Goal: Contribute content: Add original content to the website for others to see

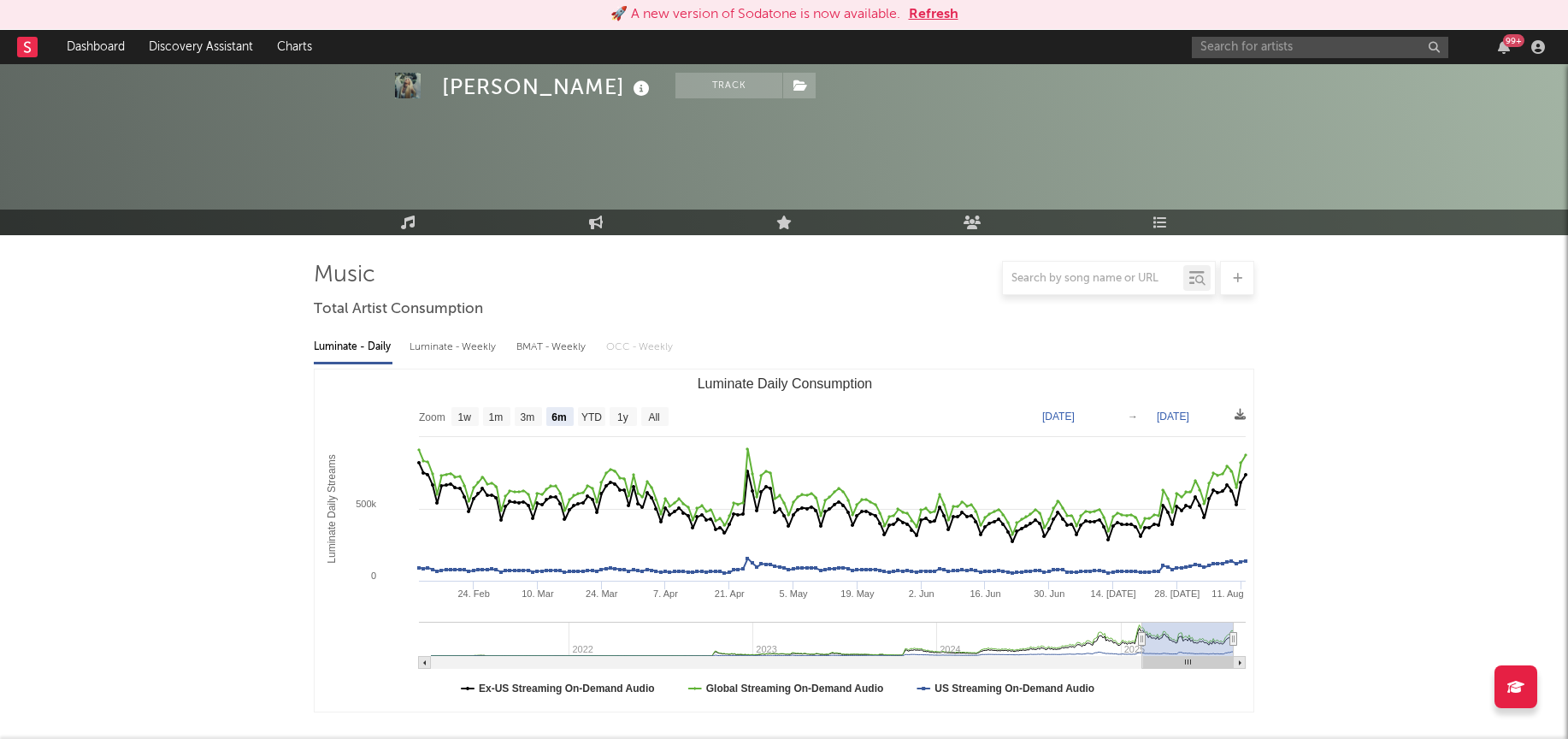
select select "6m"
select select "1w"
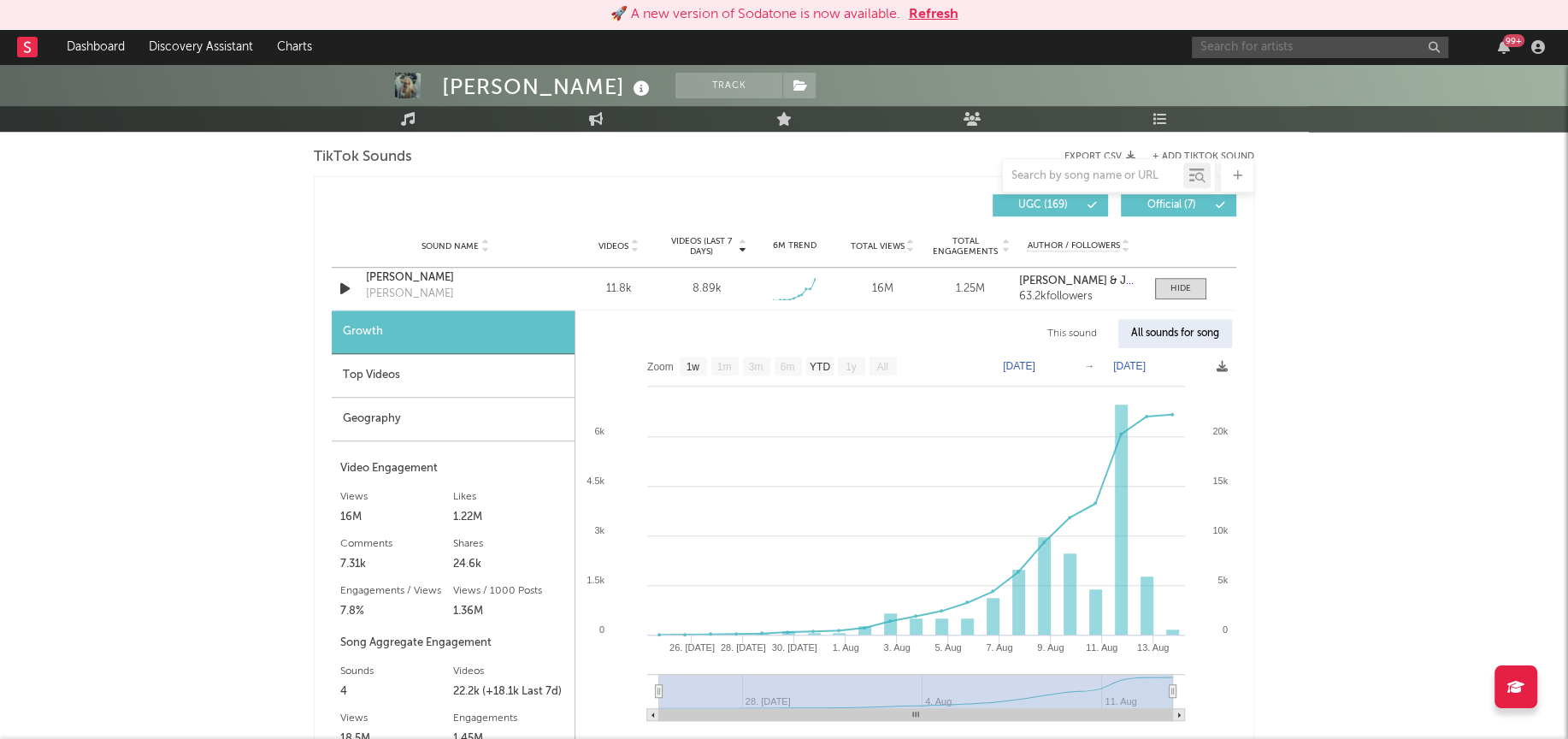
click at [1319, 50] on input "text" at bounding box center [1320, 47] width 257 height 21
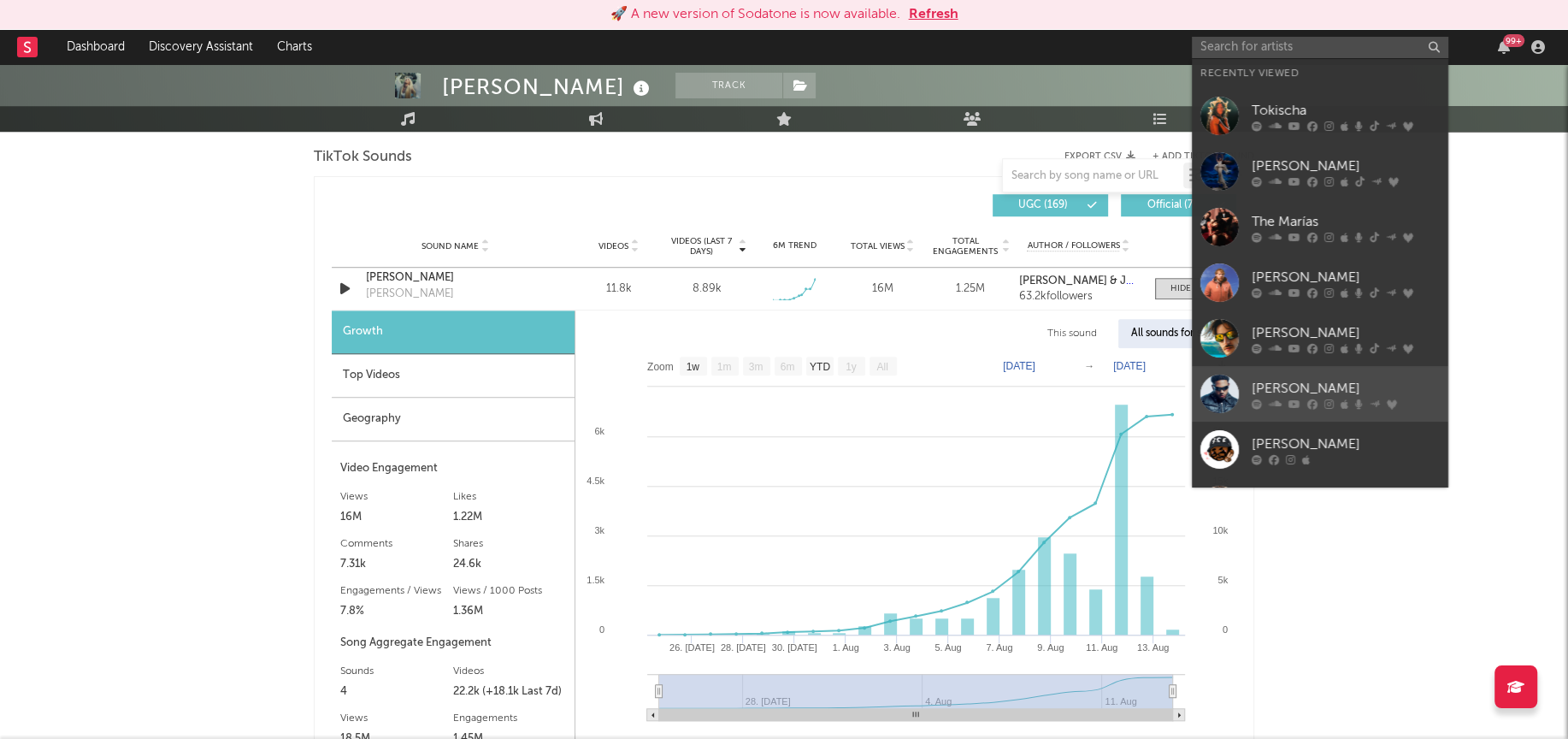
click at [1219, 379] on div at bounding box center [1219, 394] width 38 height 38
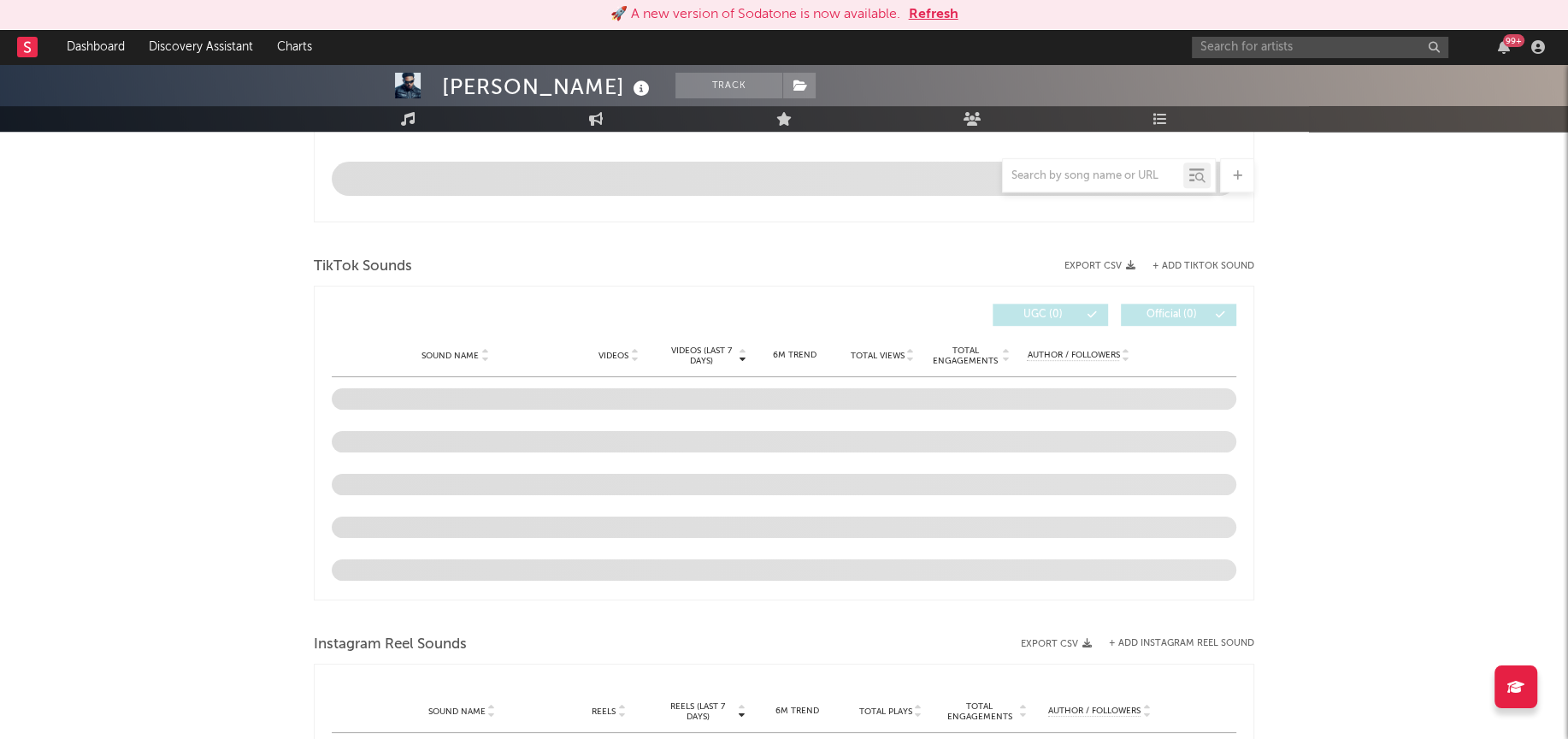
scroll to position [1013, 0]
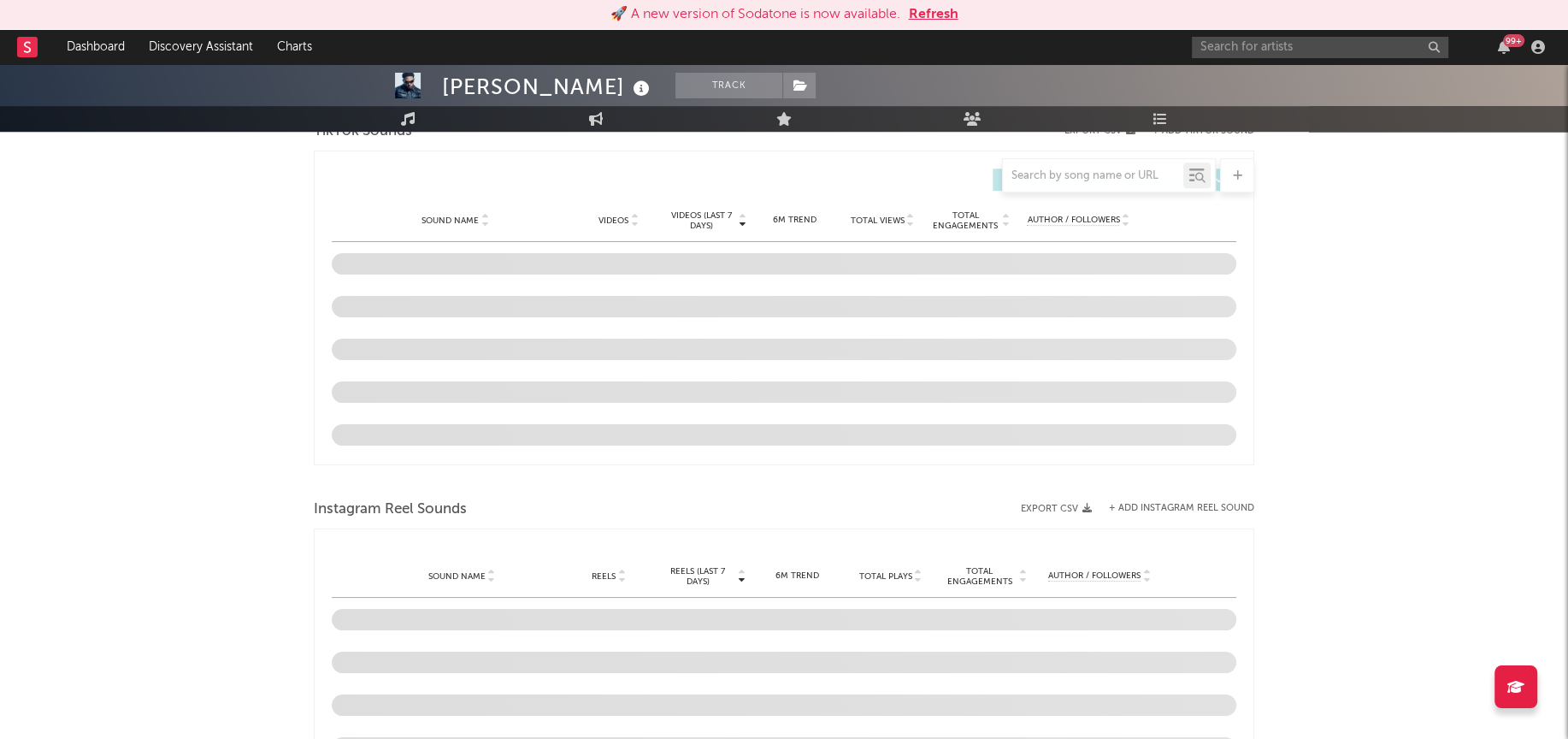
select select "6m"
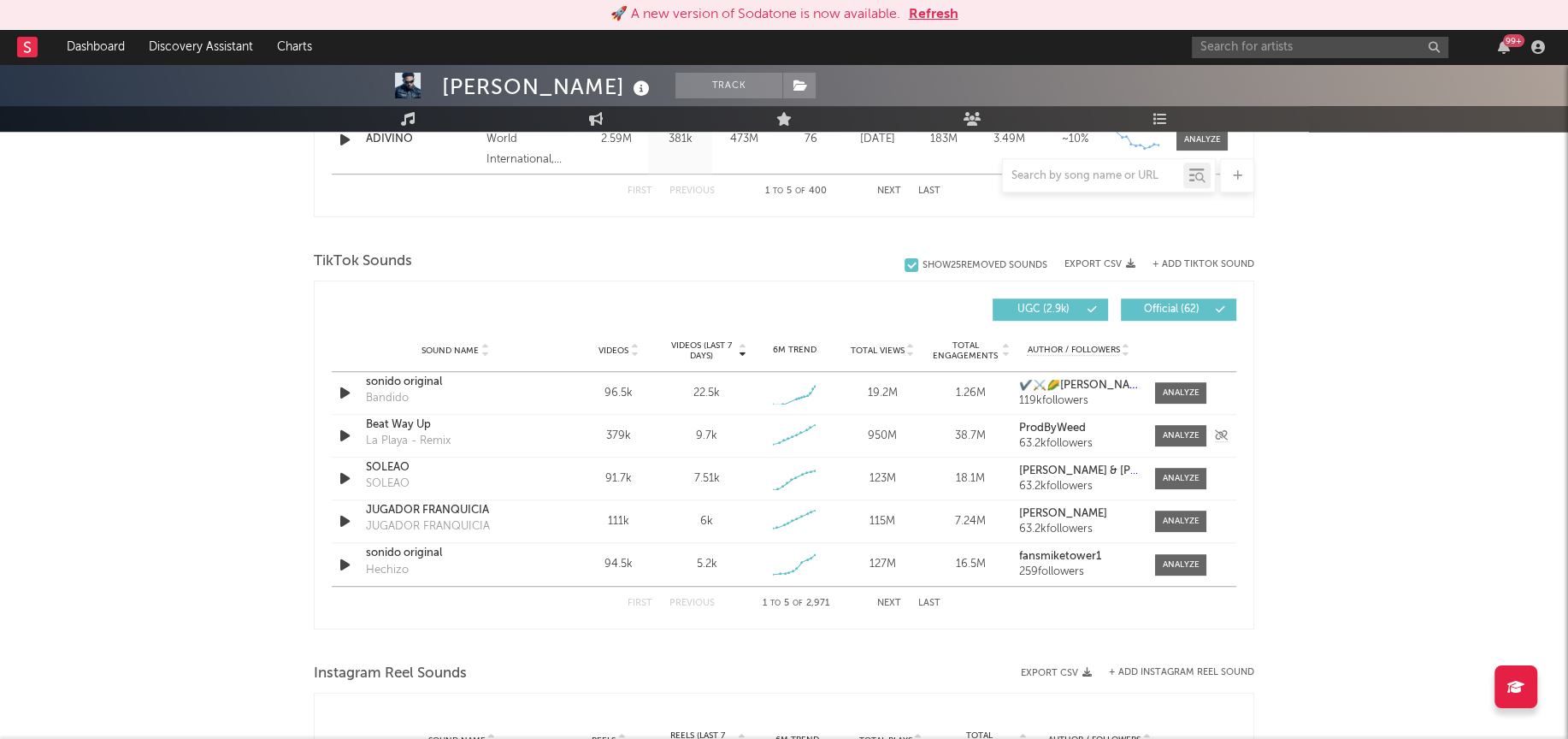
scroll to position [1067, 0]
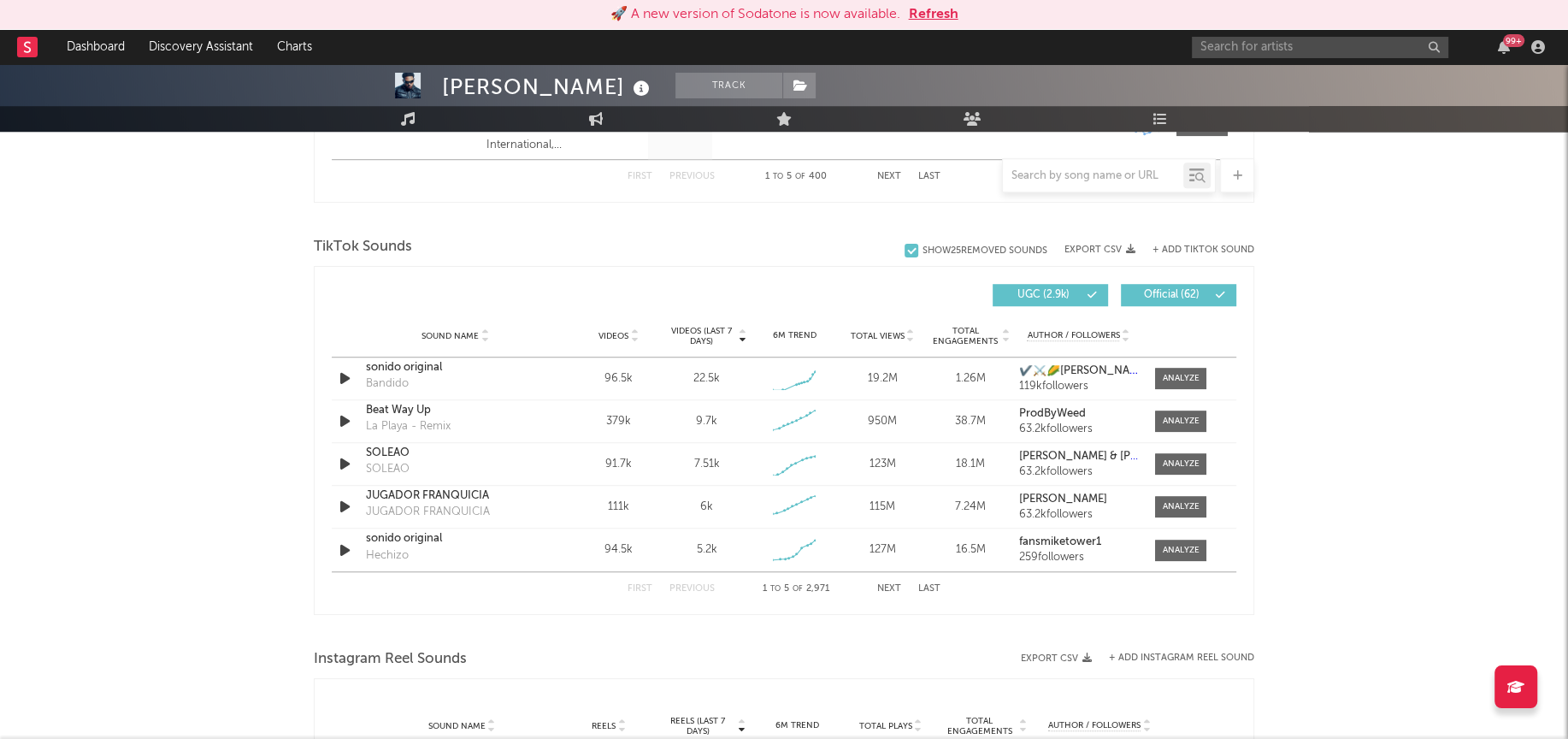
click at [883, 584] on button "Next" at bounding box center [888, 588] width 24 height 10
click at [1078, 174] on input "text" at bounding box center [1093, 176] width 181 height 14
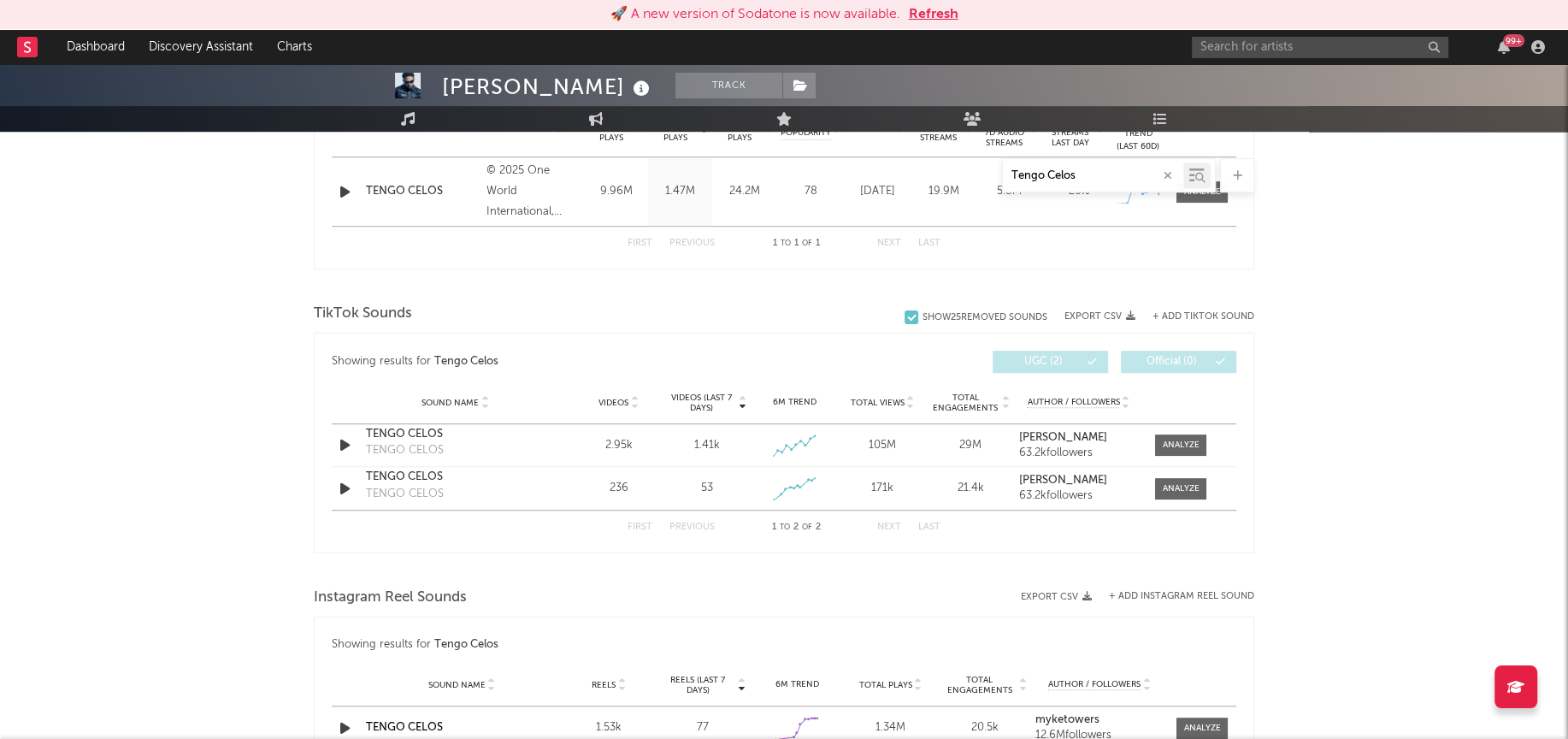
scroll to position [673, 0]
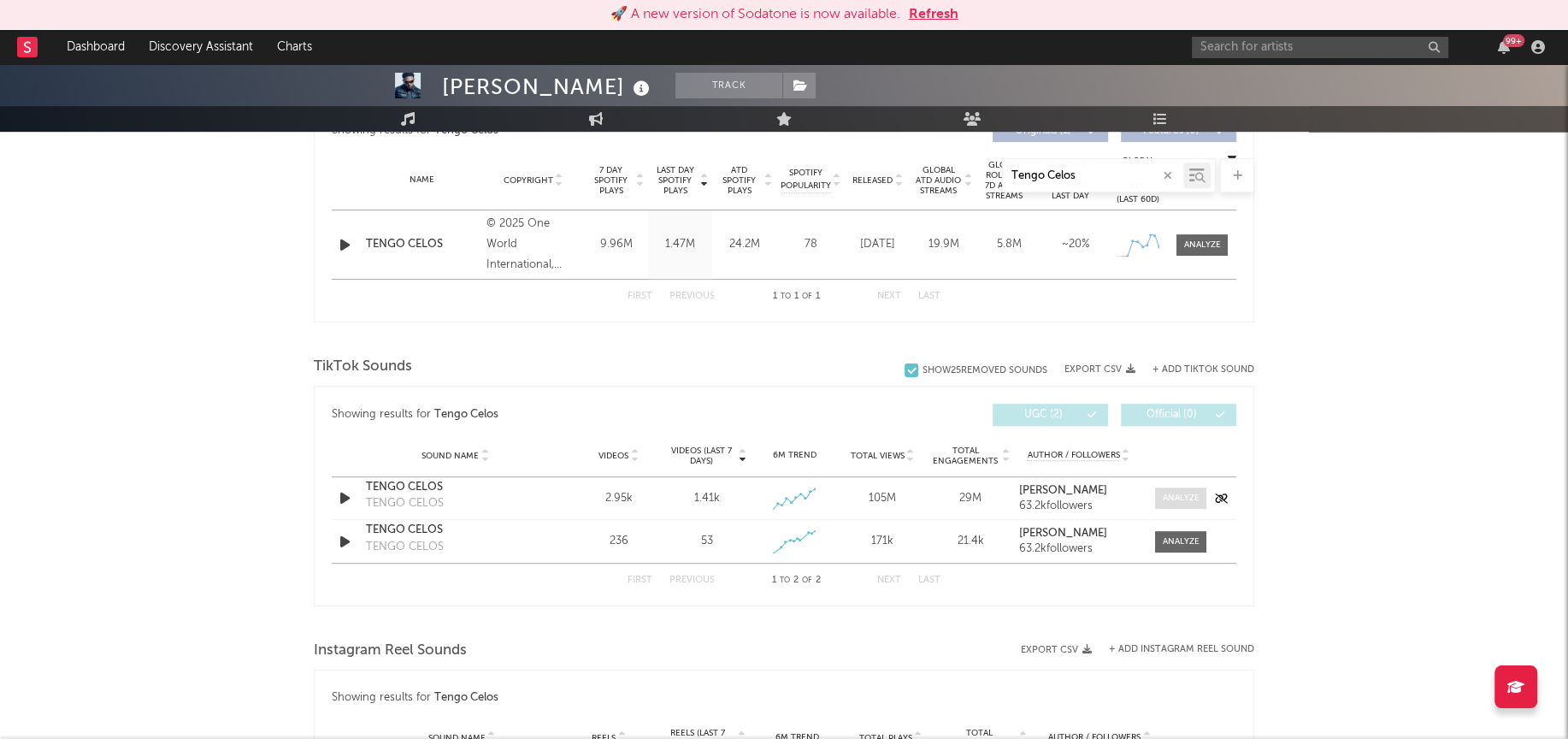
type input "Tengo Celos"
click at [1184, 487] on span at bounding box center [1180, 498] width 52 height 21
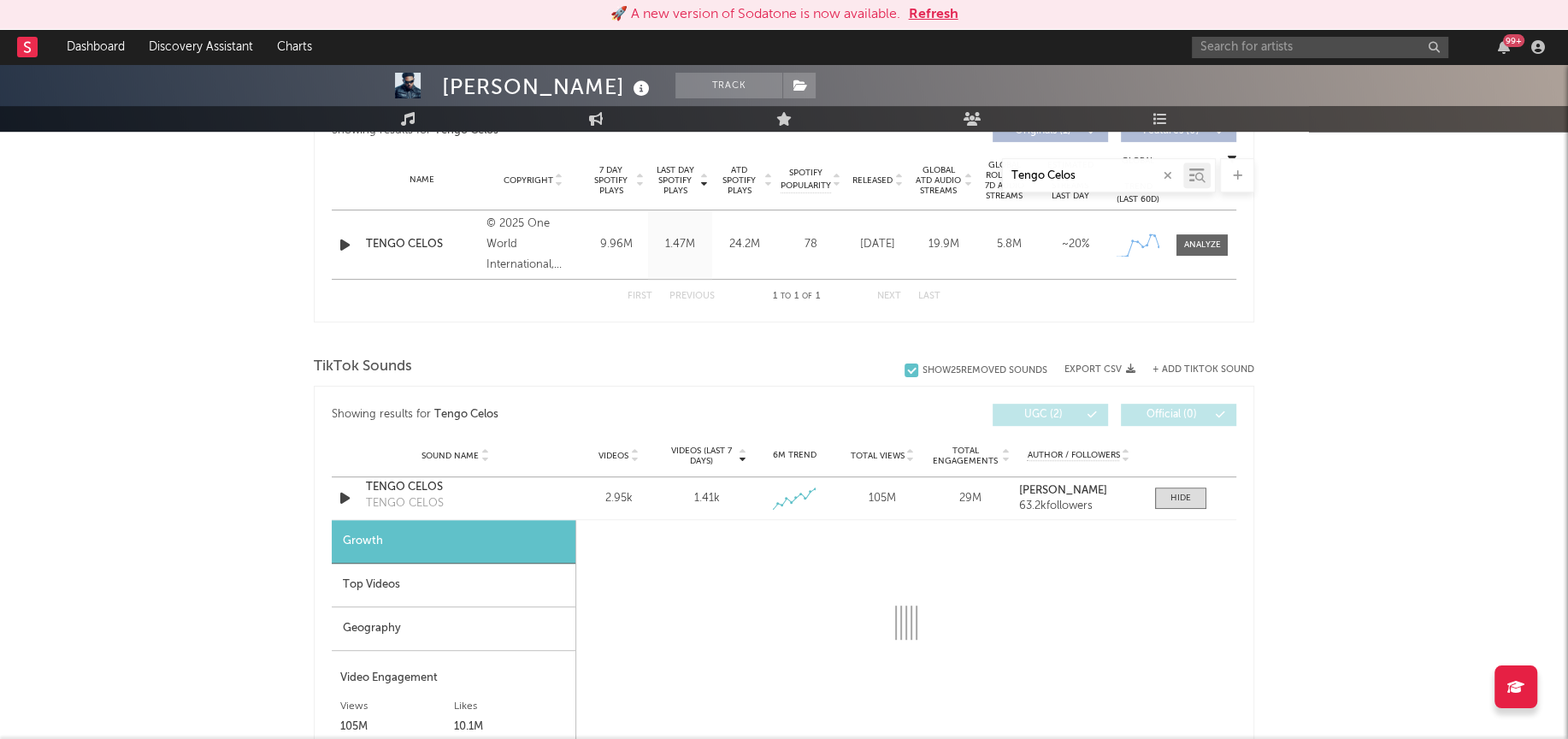
select select "1w"
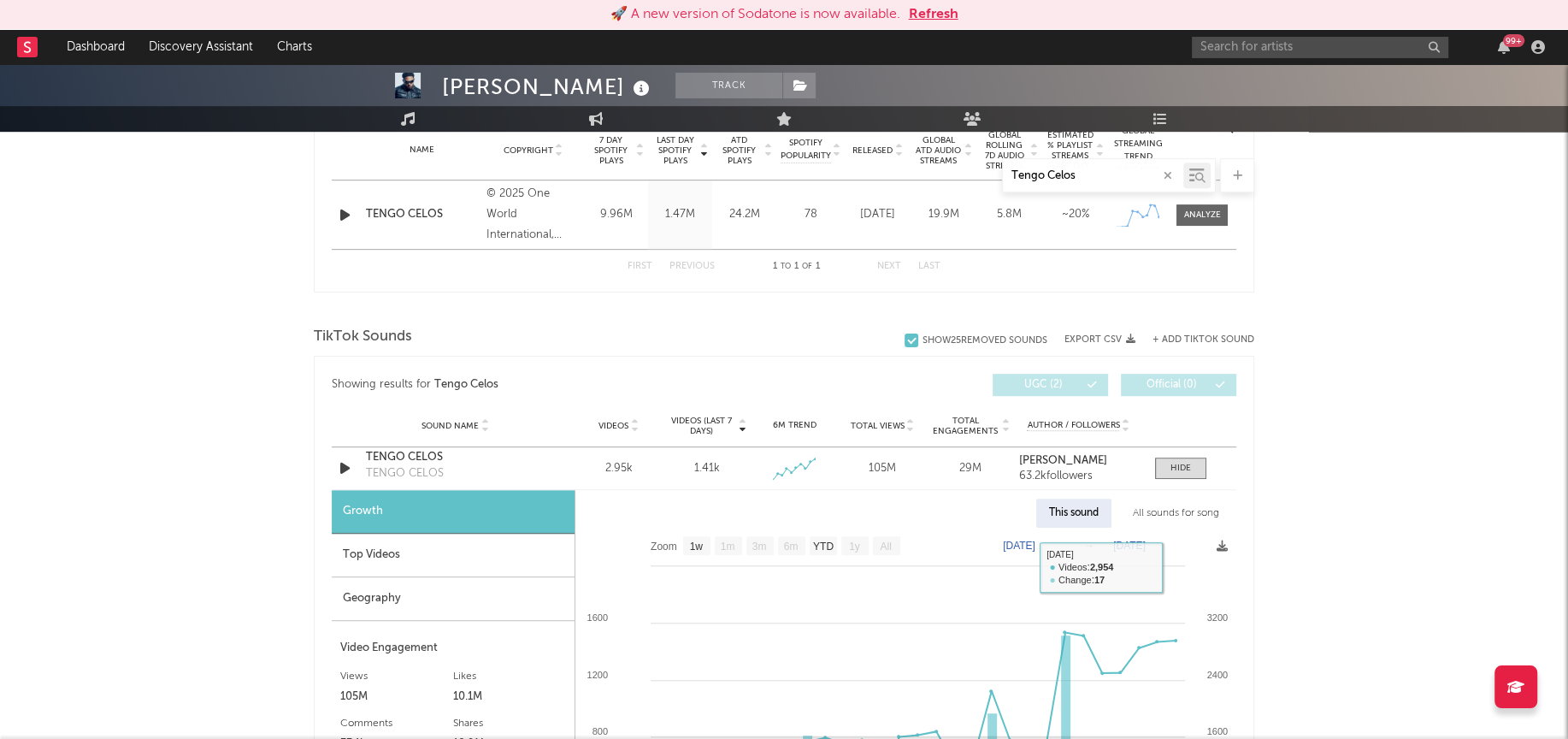
click at [1176, 514] on div "All sounds for song" at bounding box center [1176, 513] width 112 height 29
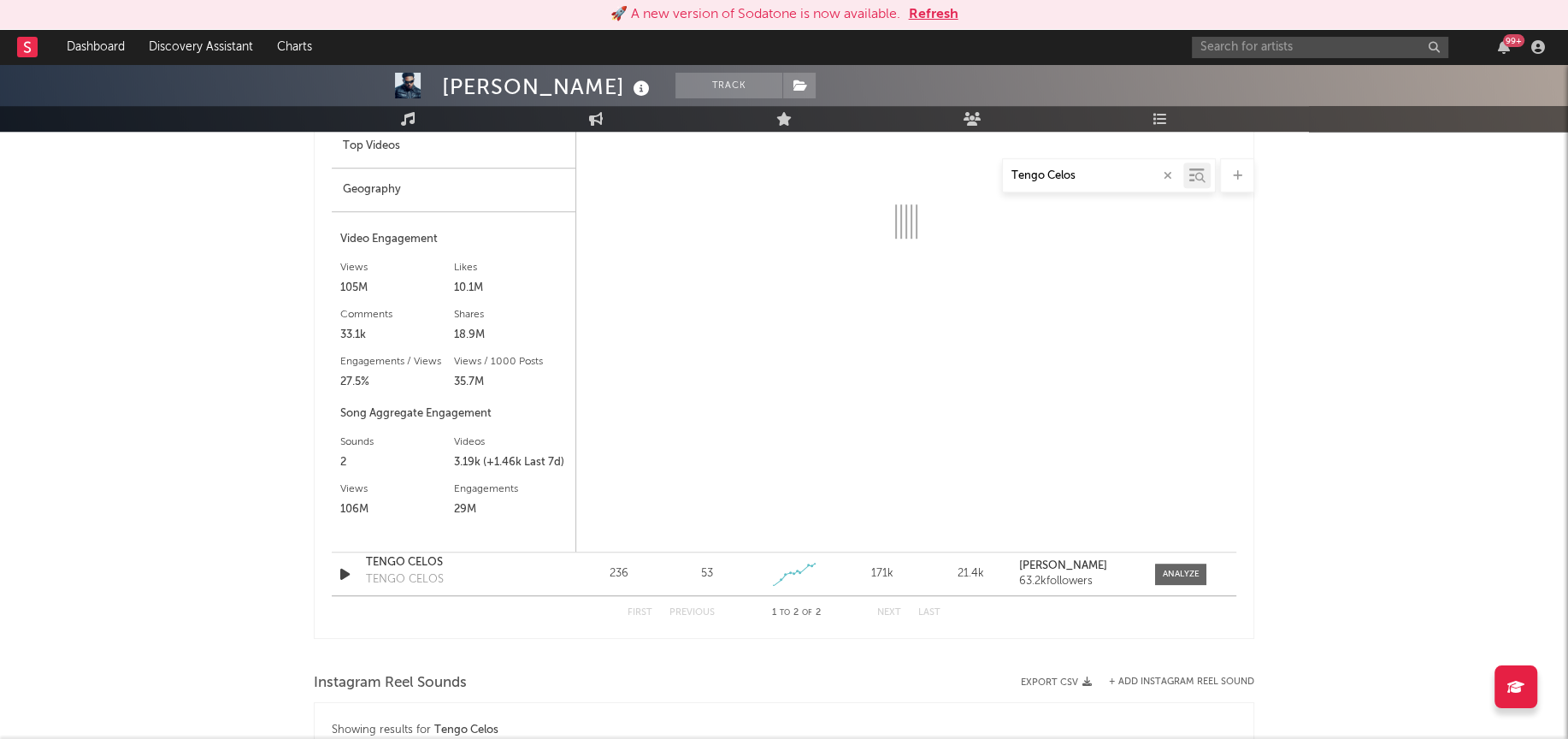
select select "1w"
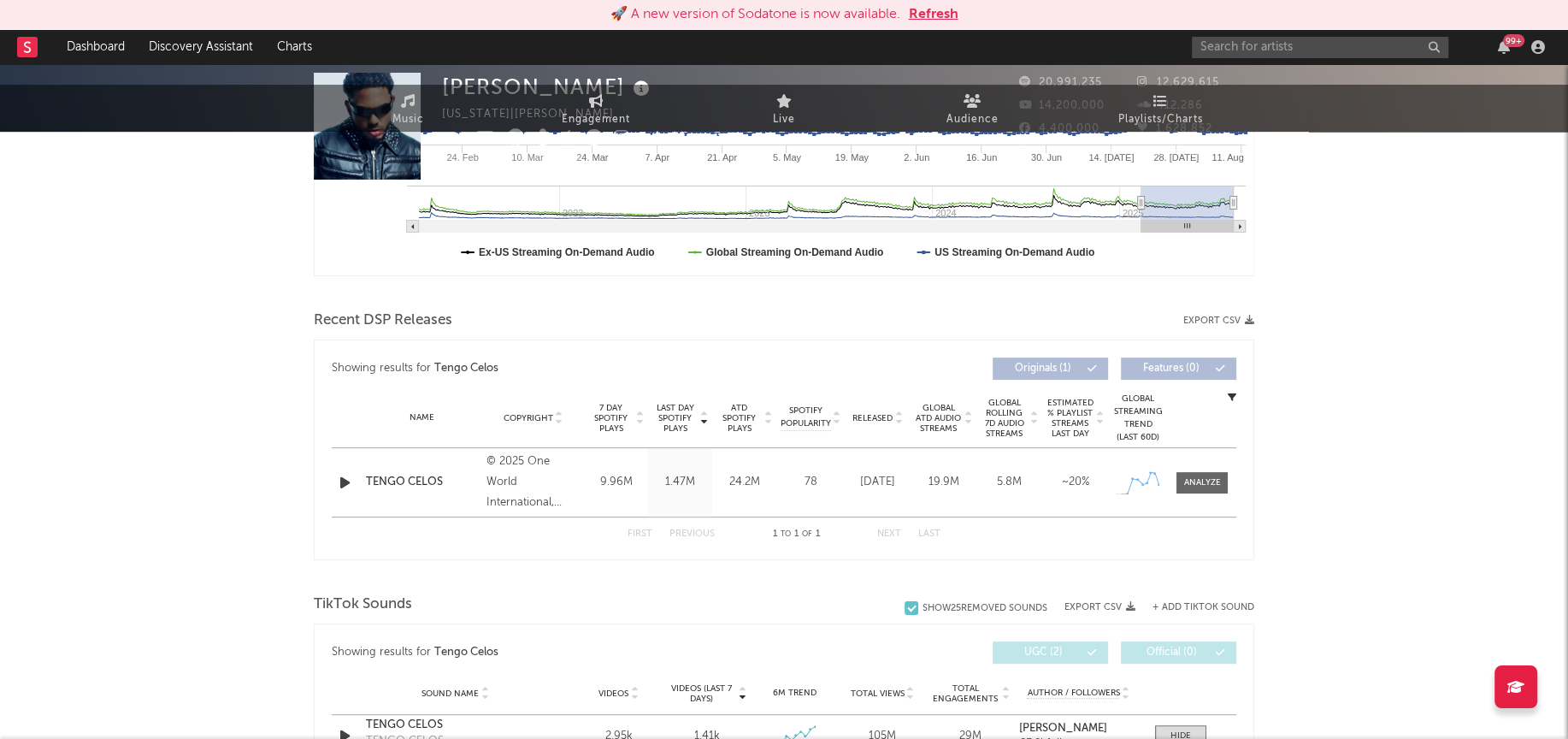
scroll to position [0, 0]
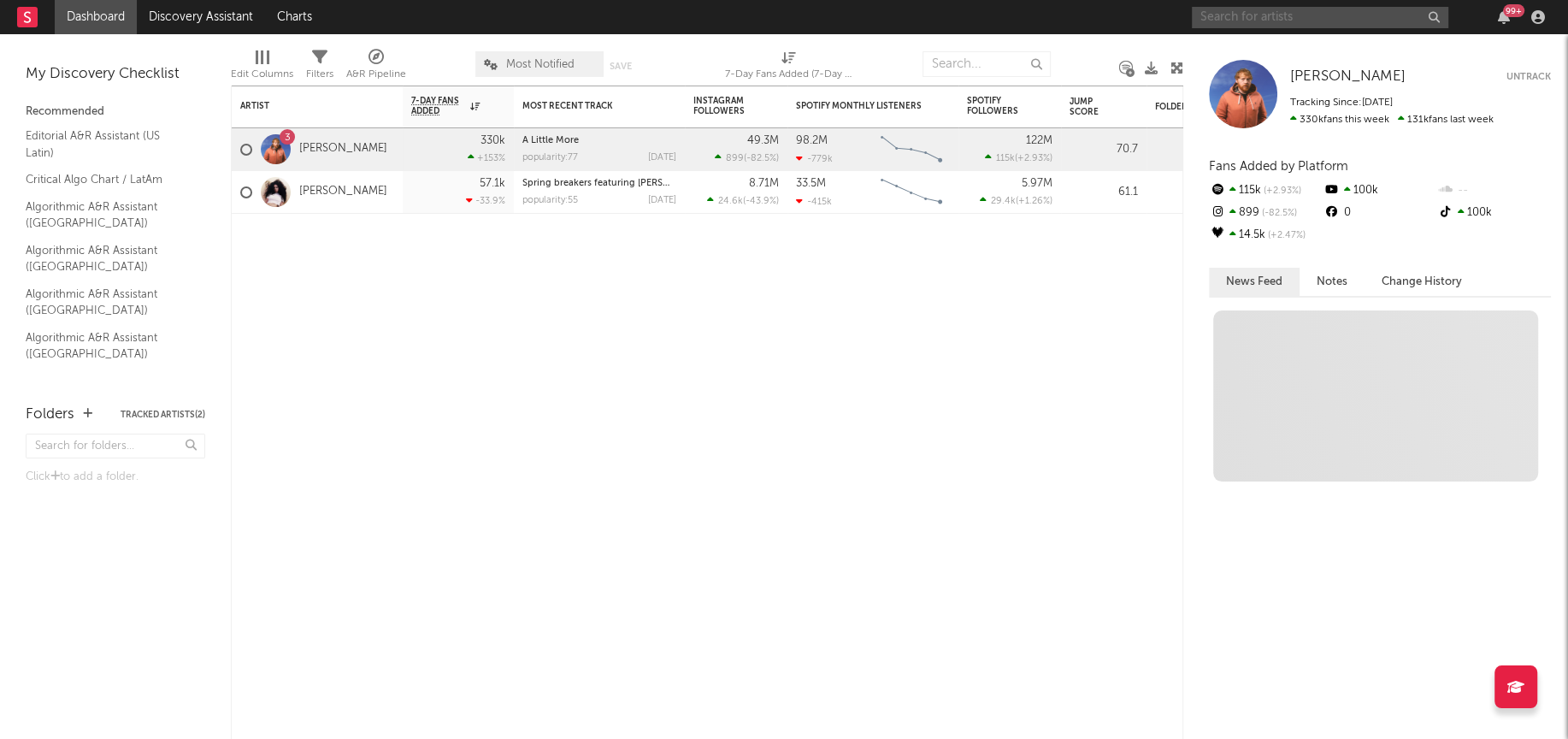
click at [1277, 16] on input "text" at bounding box center [1320, 17] width 257 height 21
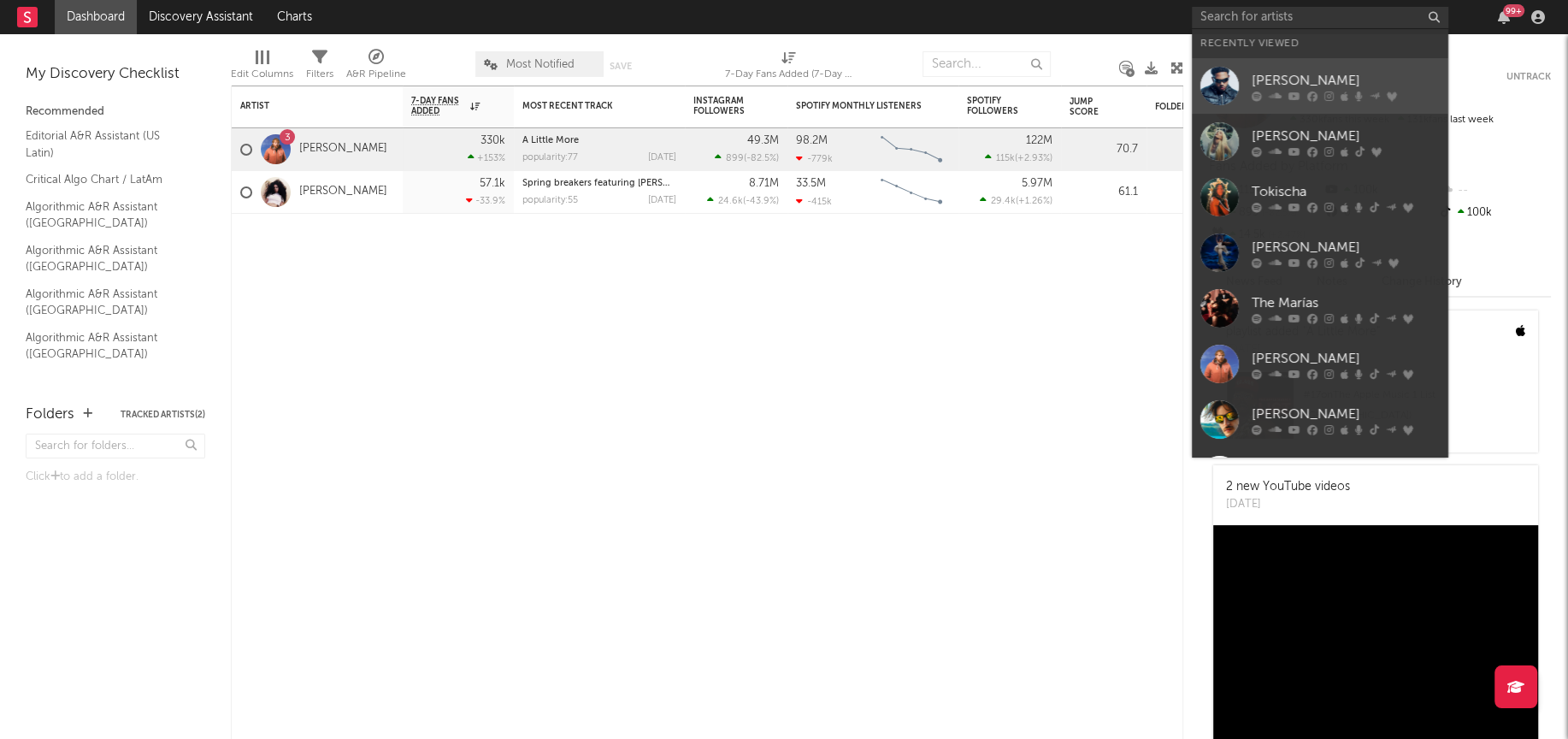
click at [1226, 92] on div at bounding box center [1219, 86] width 38 height 38
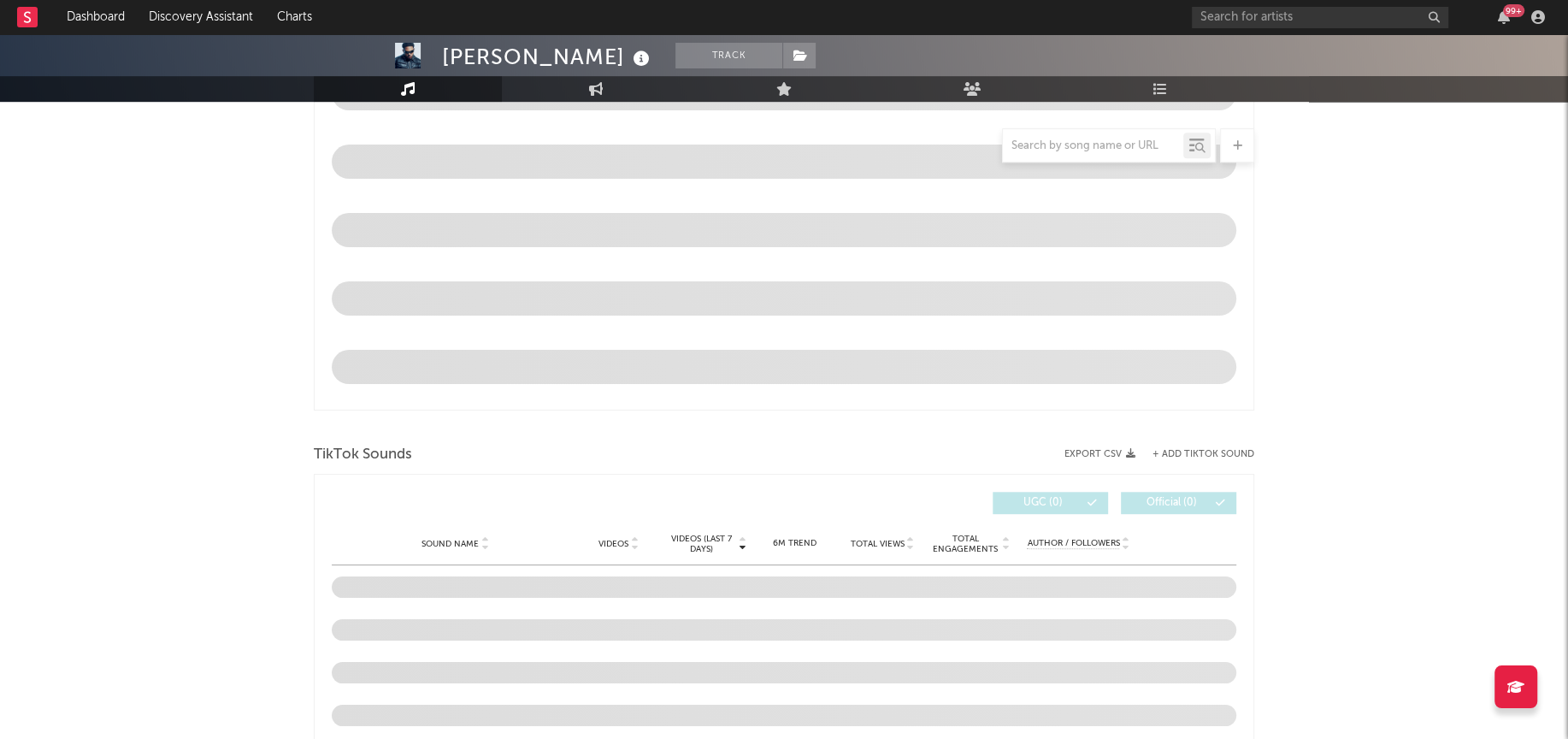
select select "6m"
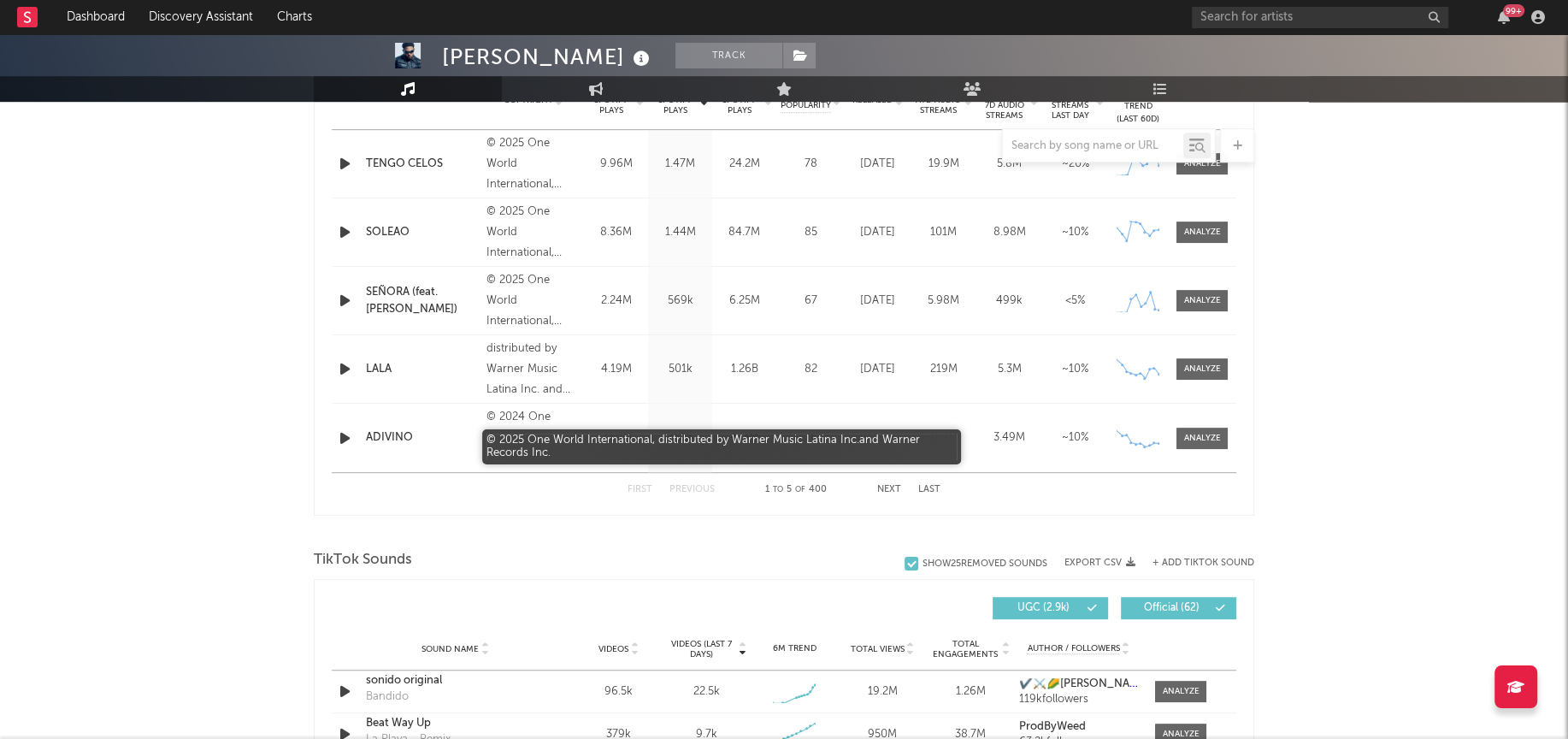
scroll to position [945, 0]
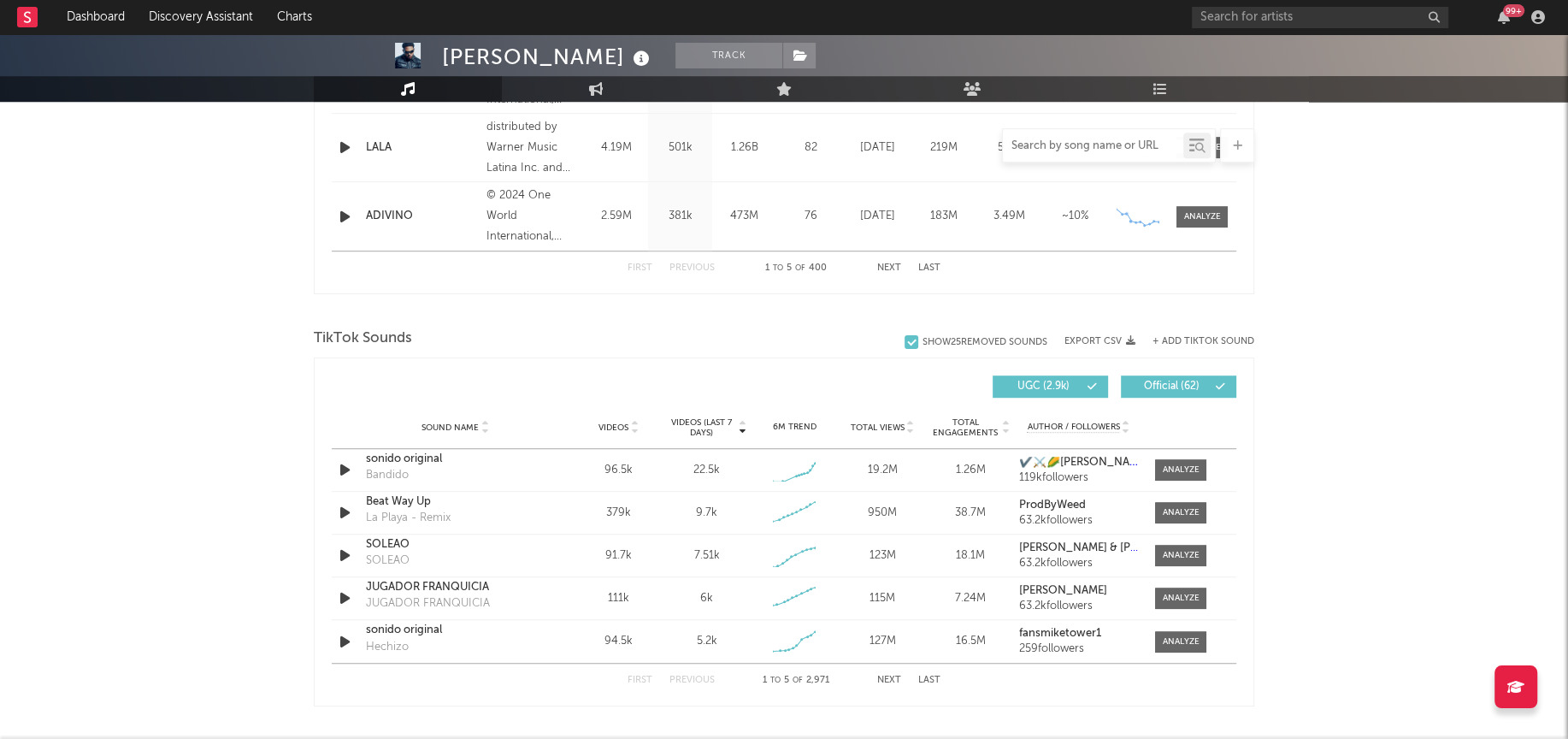
click at [1091, 141] on input "text" at bounding box center [1093, 147] width 181 height 14
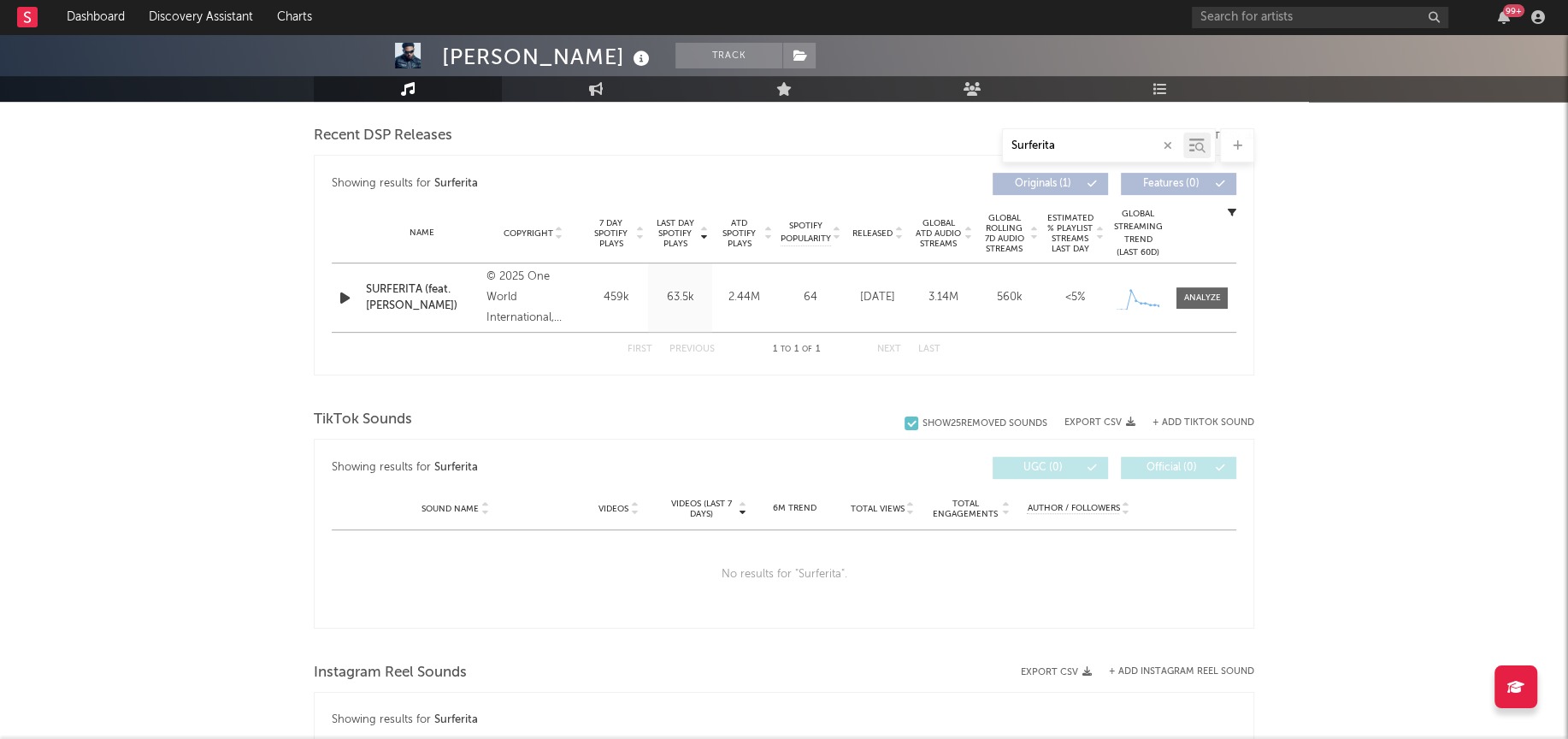
scroll to position [560, 0]
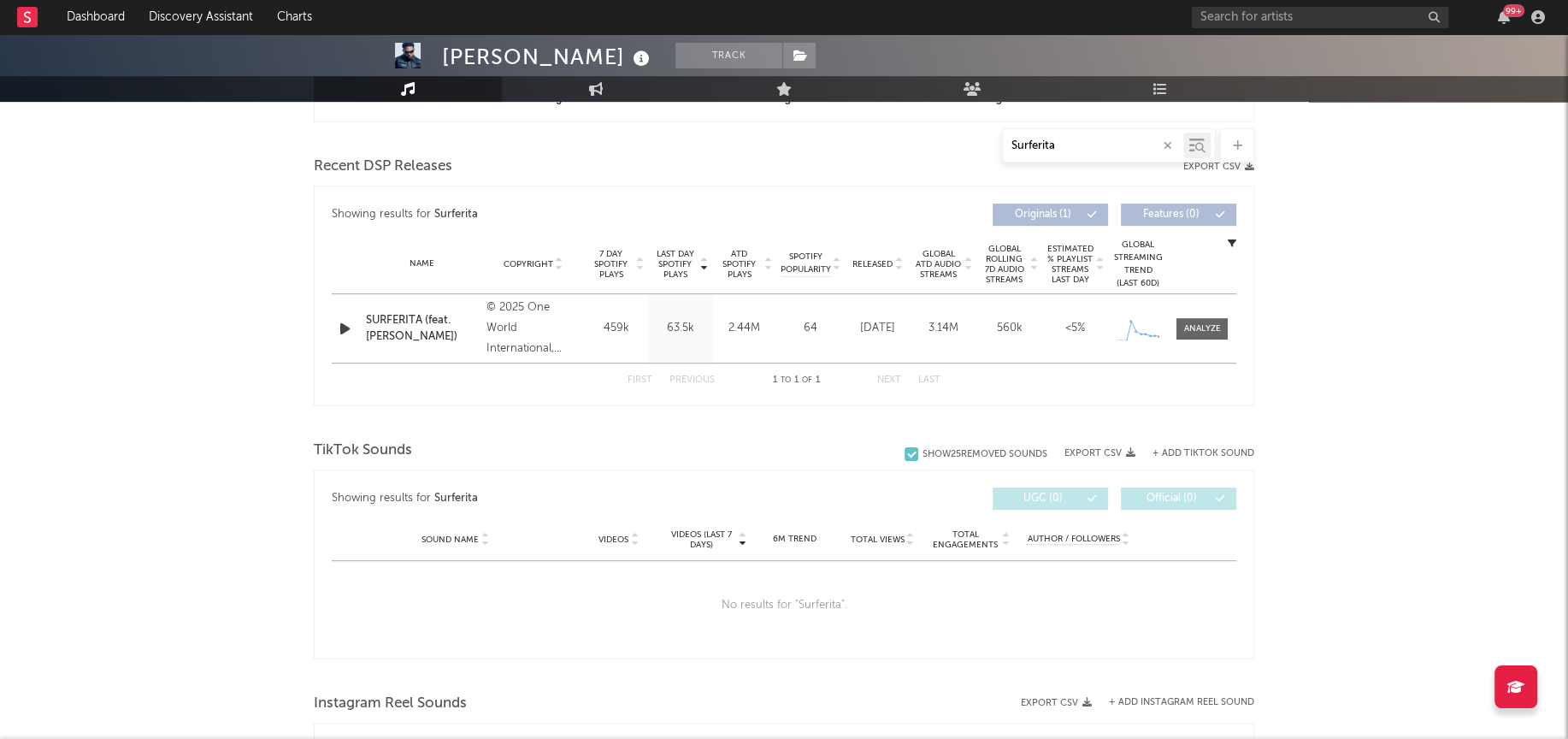
type input "Surferita"
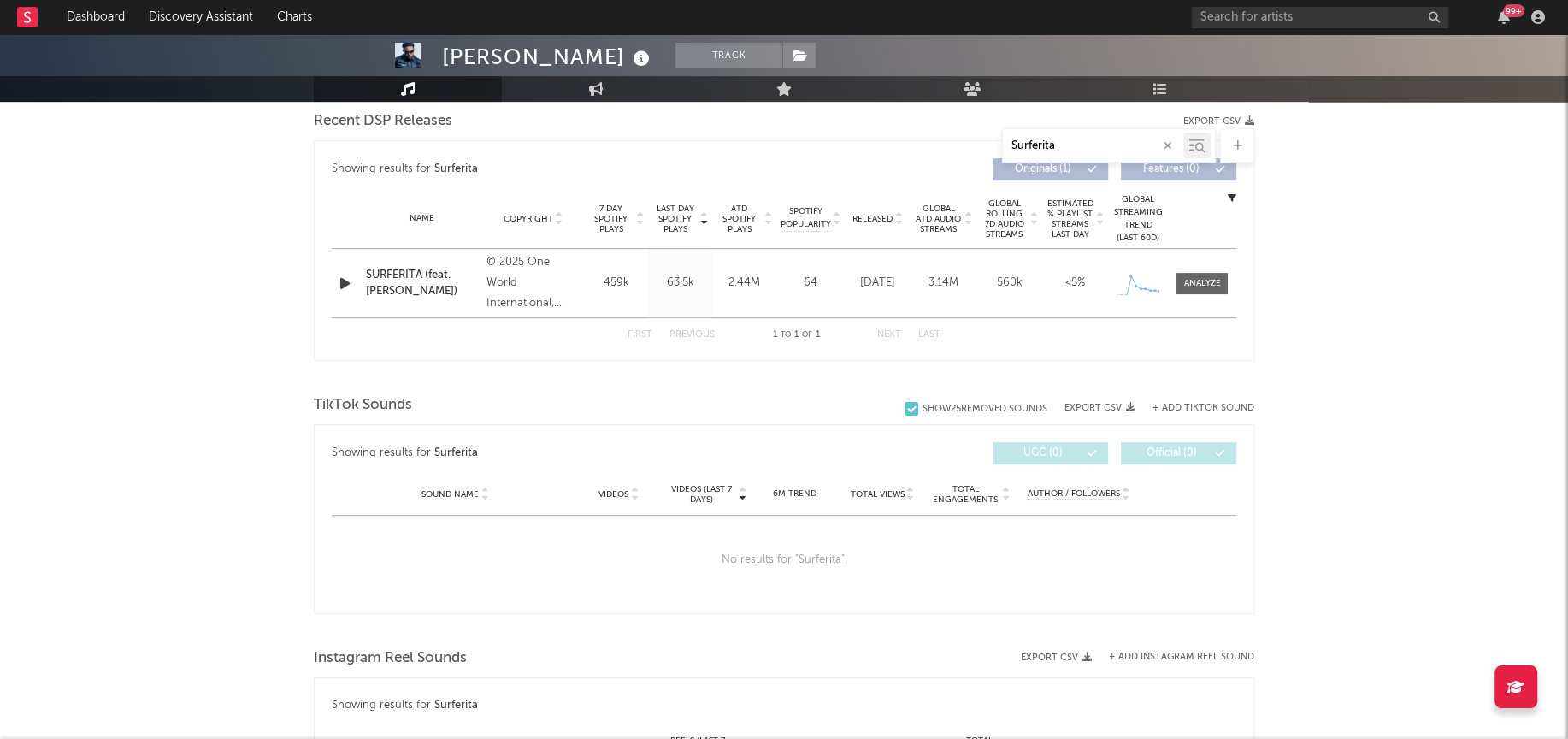
scroll to position [705, 0]
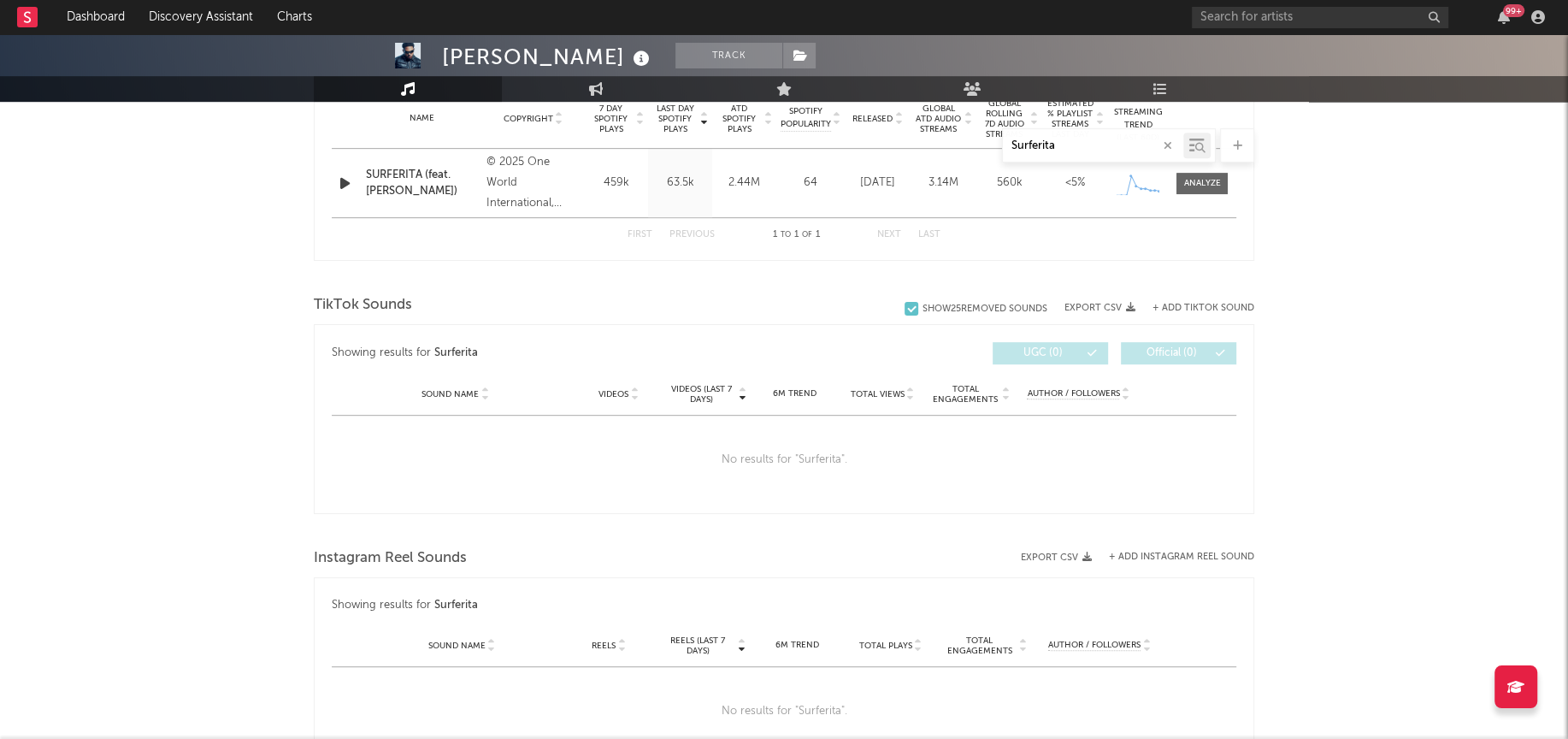
click at [1174, 303] on button "+ Add TikTok Sound" at bounding box center [1203, 307] width 101 height 10
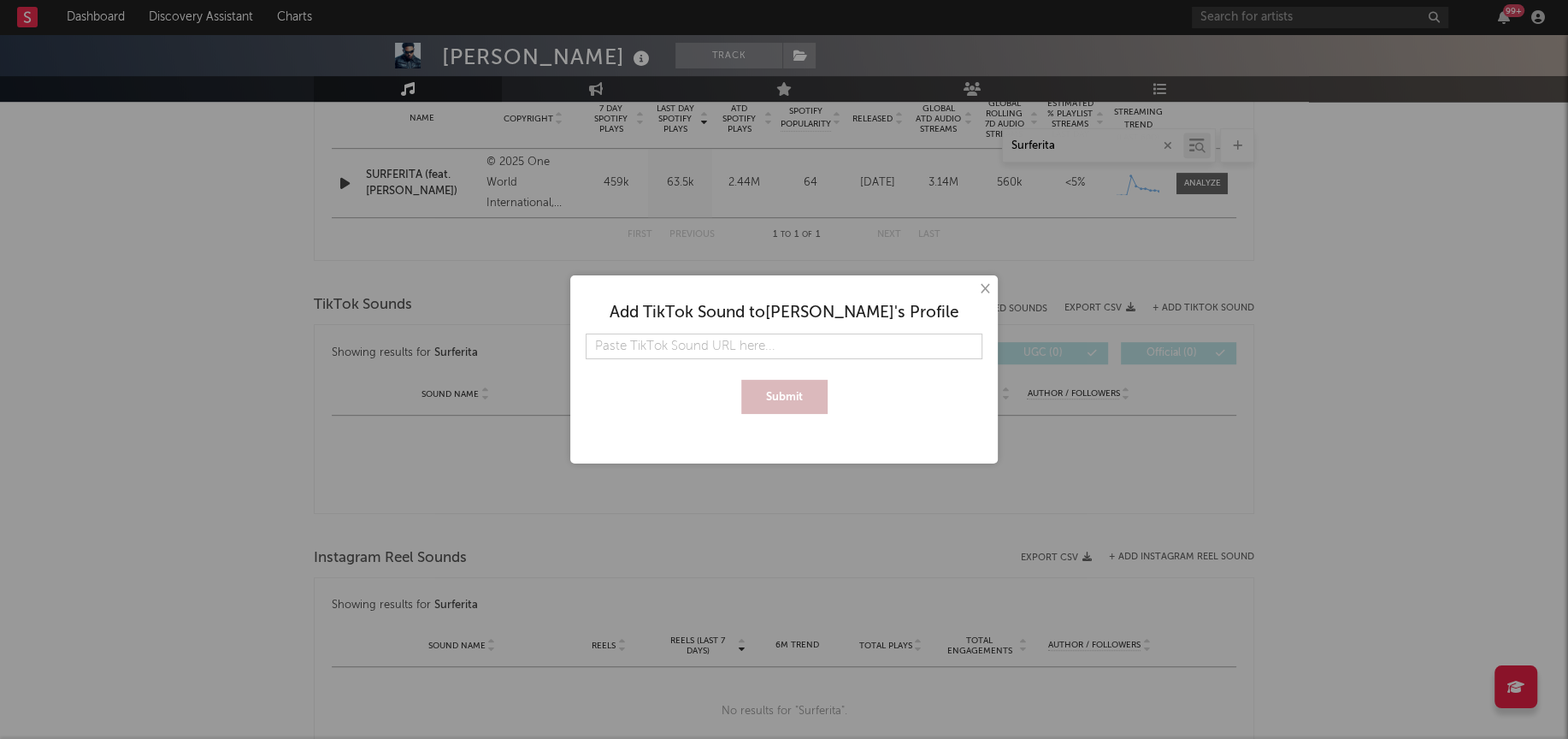
click at [817, 350] on input "text" at bounding box center [784, 346] width 397 height 25
type input "https://www.tiktok.com/music/SURFERITA-feat-iZaak-7527236002030356481?is_from_w…"
click at [784, 400] on button "Submit" at bounding box center [784, 397] width 86 height 34
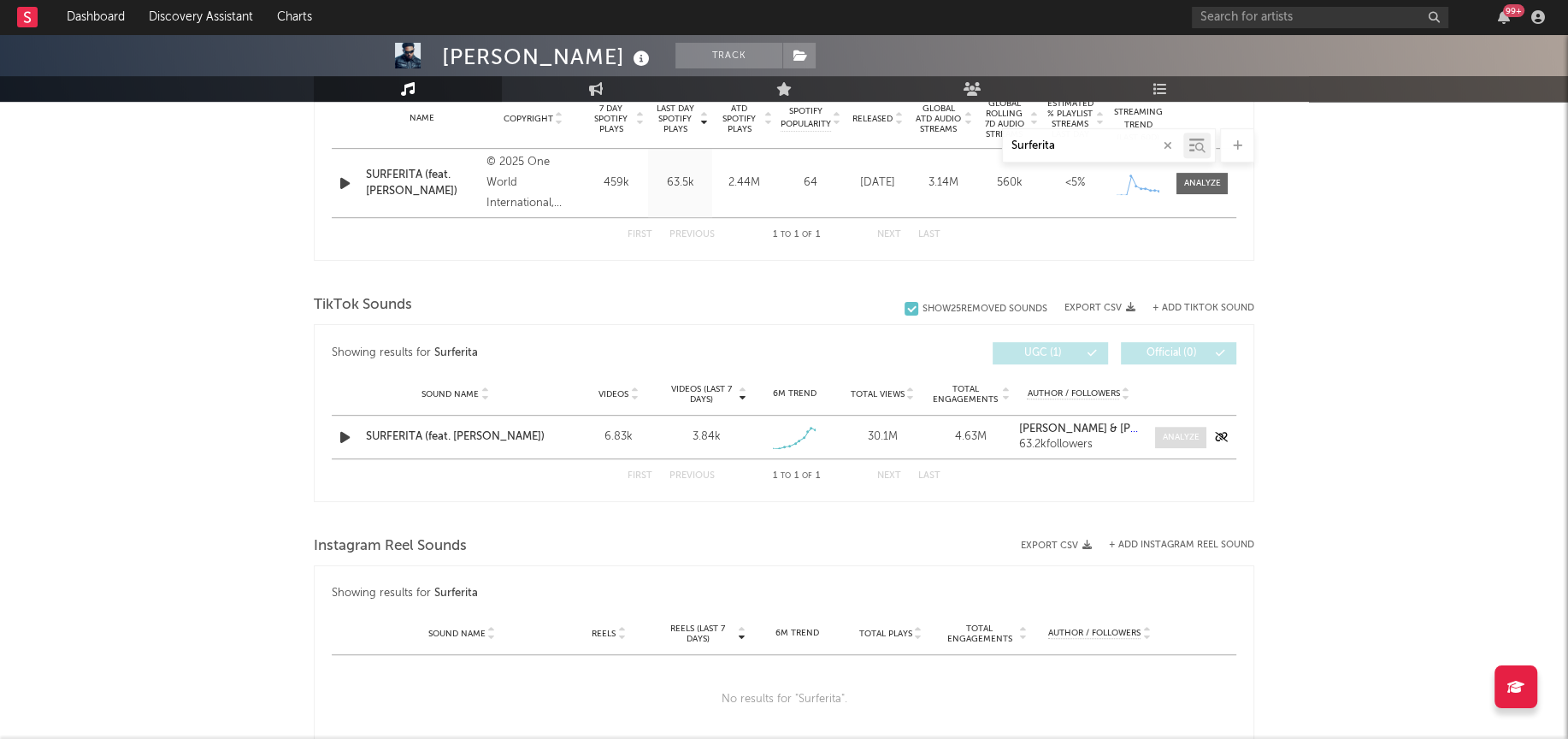
click at [1174, 431] on div at bounding box center [1181, 437] width 37 height 13
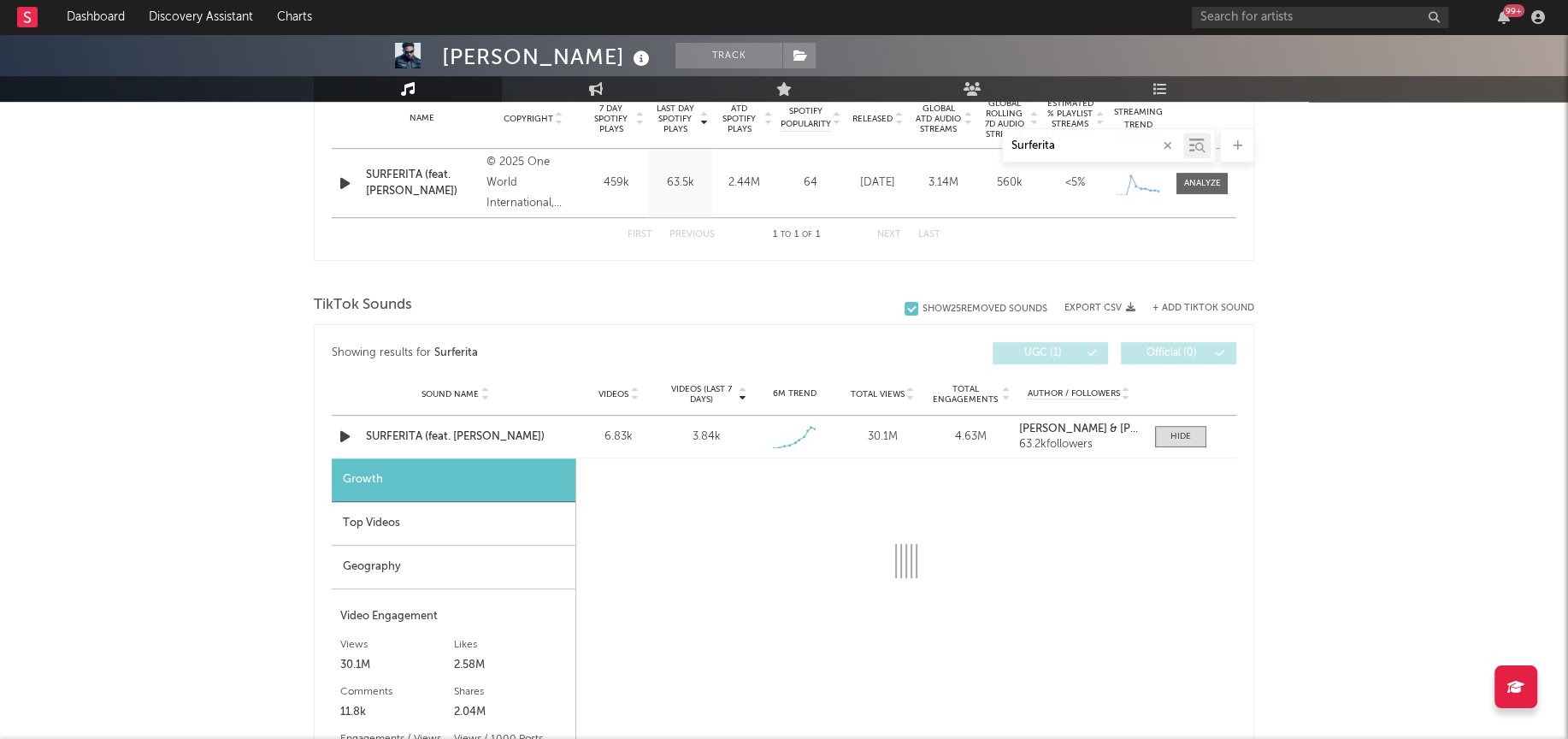
select select "1w"
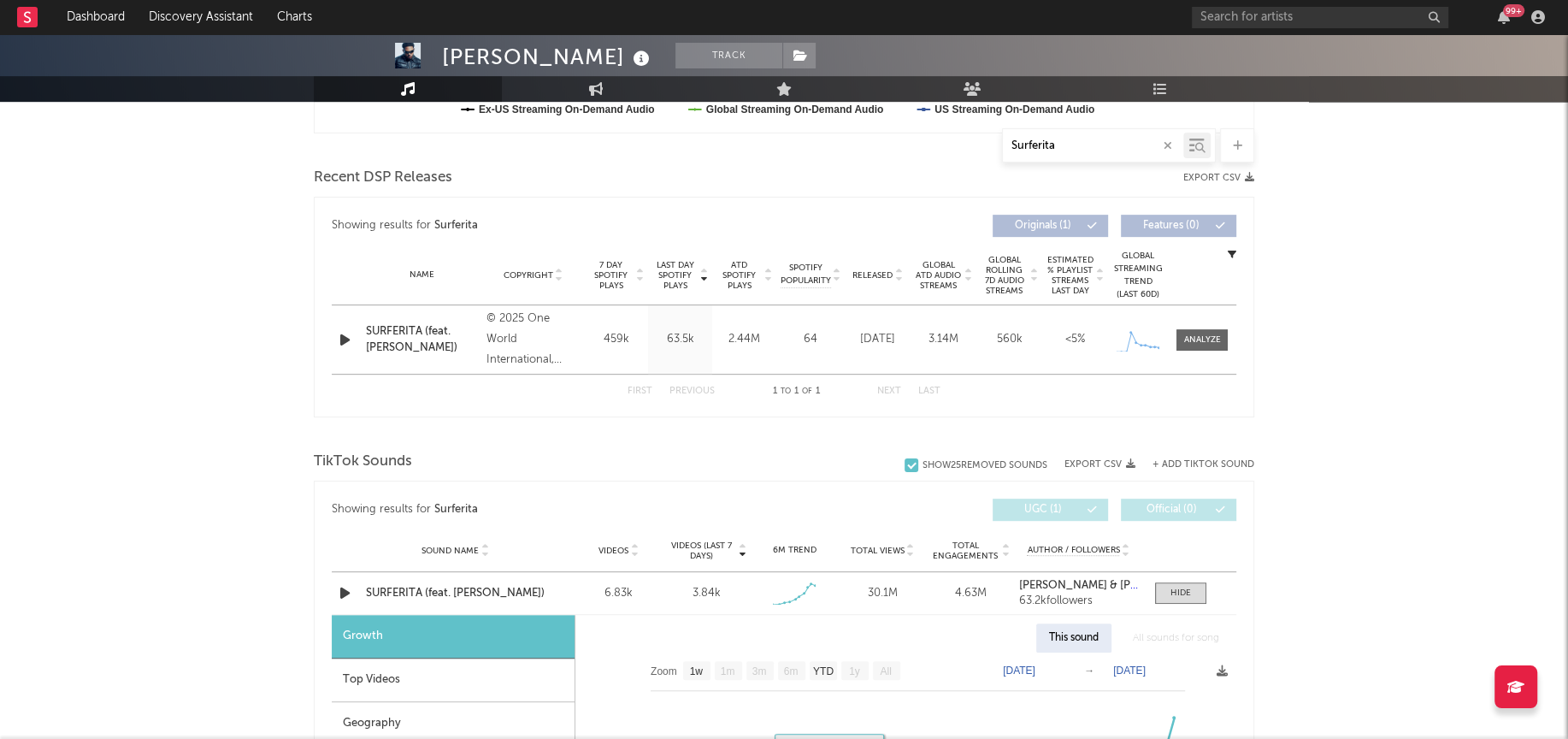
scroll to position [1079, 0]
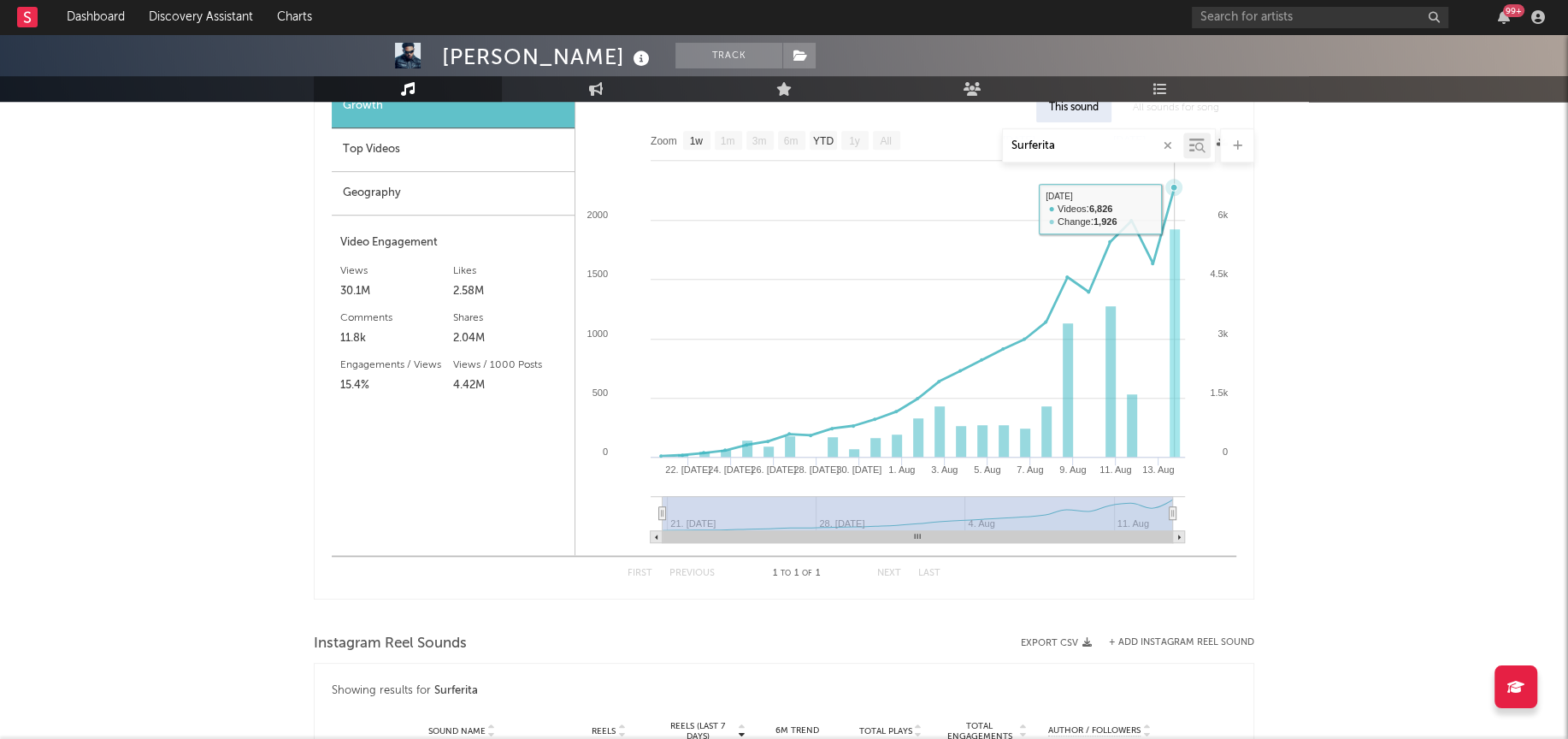
click at [1173, 213] on icon at bounding box center [918, 321] width 513 height 268
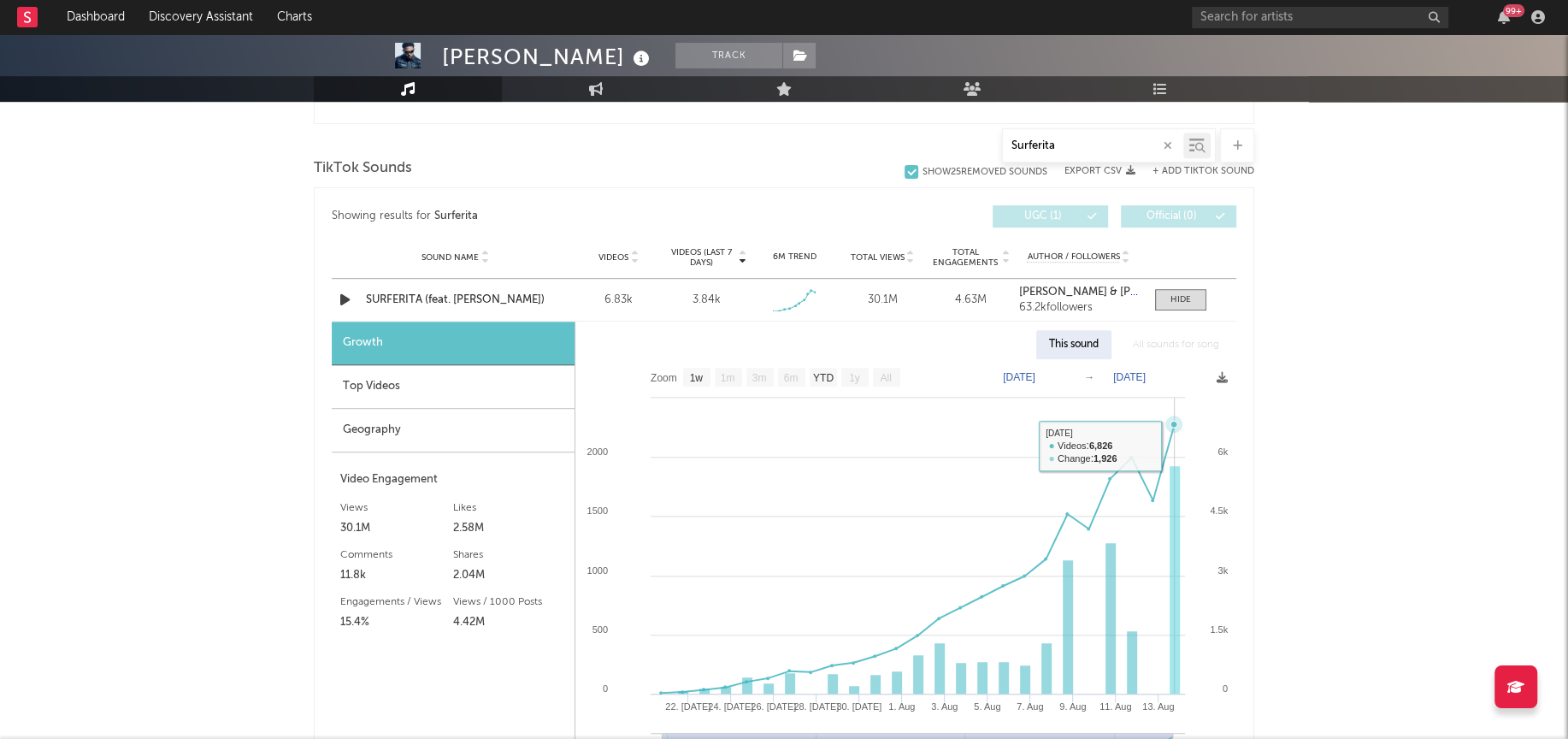
scroll to position [830, 0]
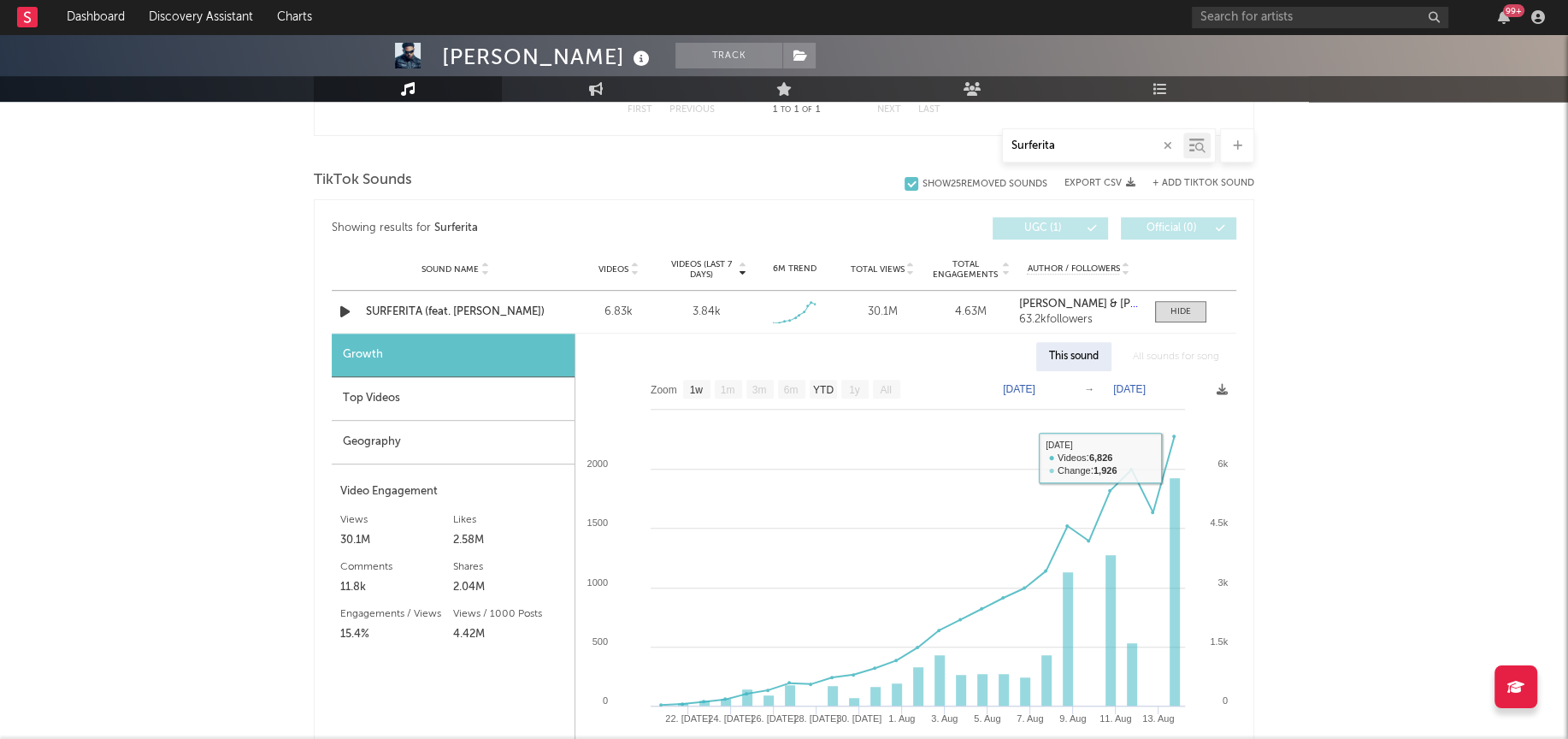
click at [423, 381] on div "Top Videos" at bounding box center [453, 399] width 243 height 44
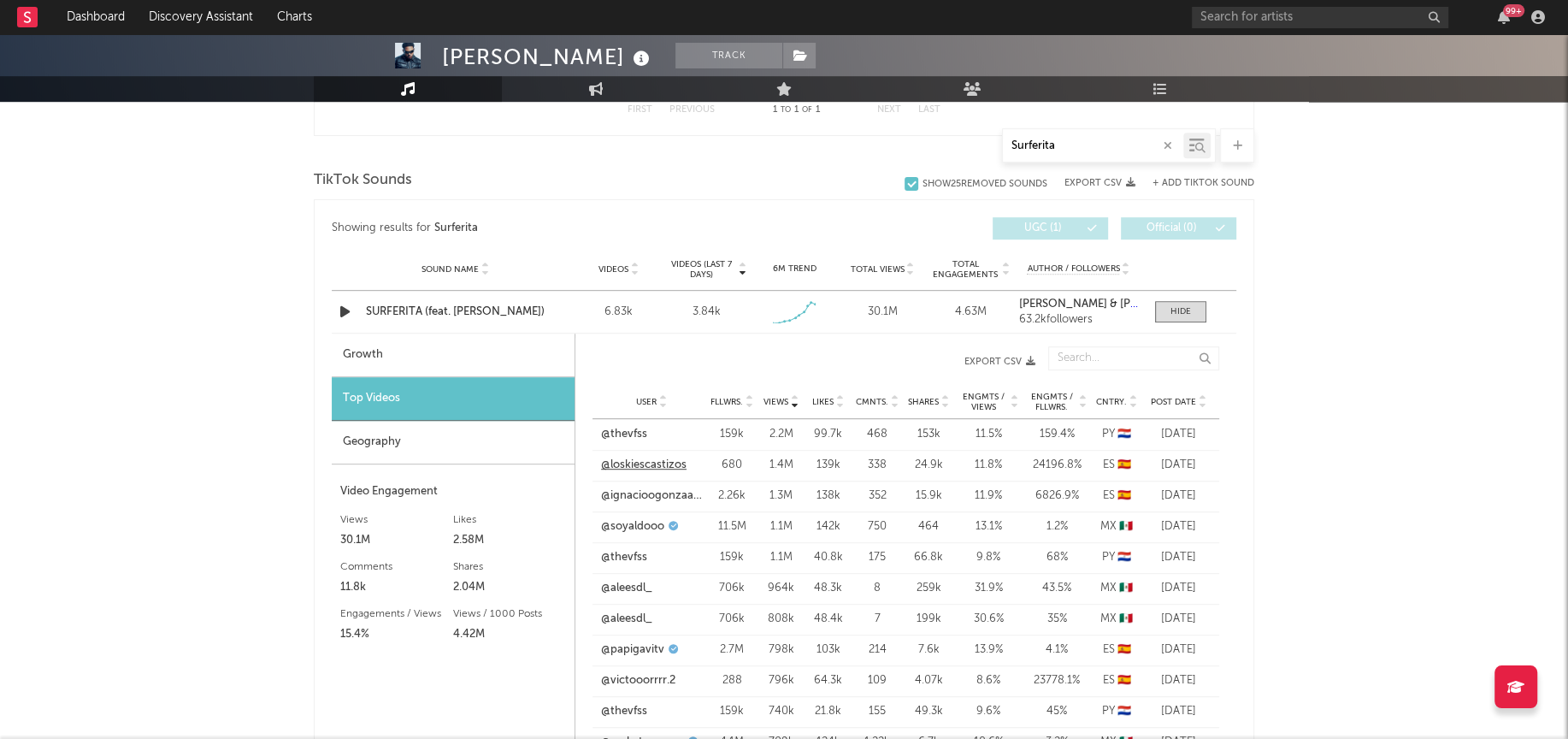
click at [626, 463] on link "@loskiescastizos" at bounding box center [644, 466] width 86 height 17
click at [376, 359] on div "Growth" at bounding box center [453, 356] width 243 height 44
select select "1w"
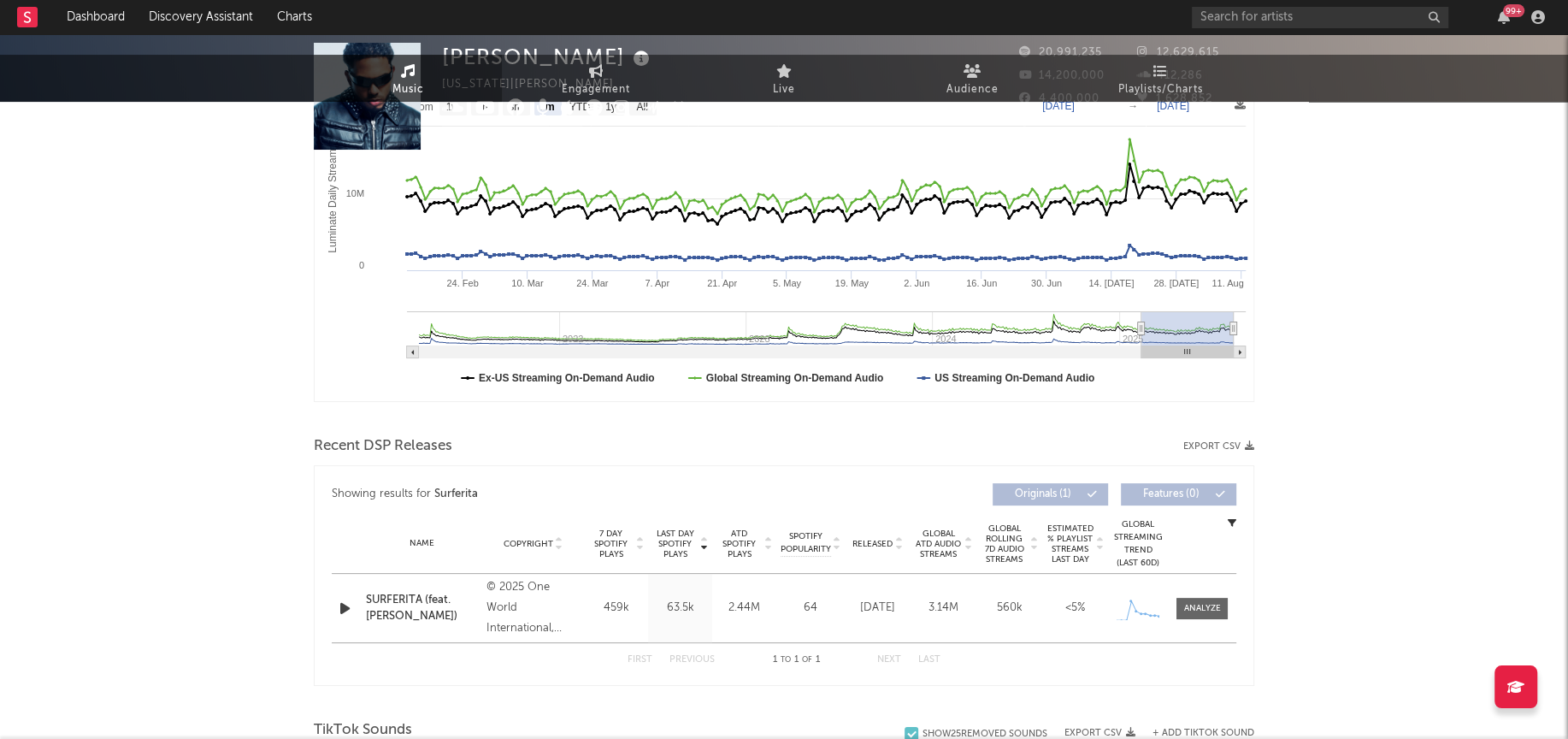
scroll to position [0, 0]
